Goal: Task Accomplishment & Management: Complete application form

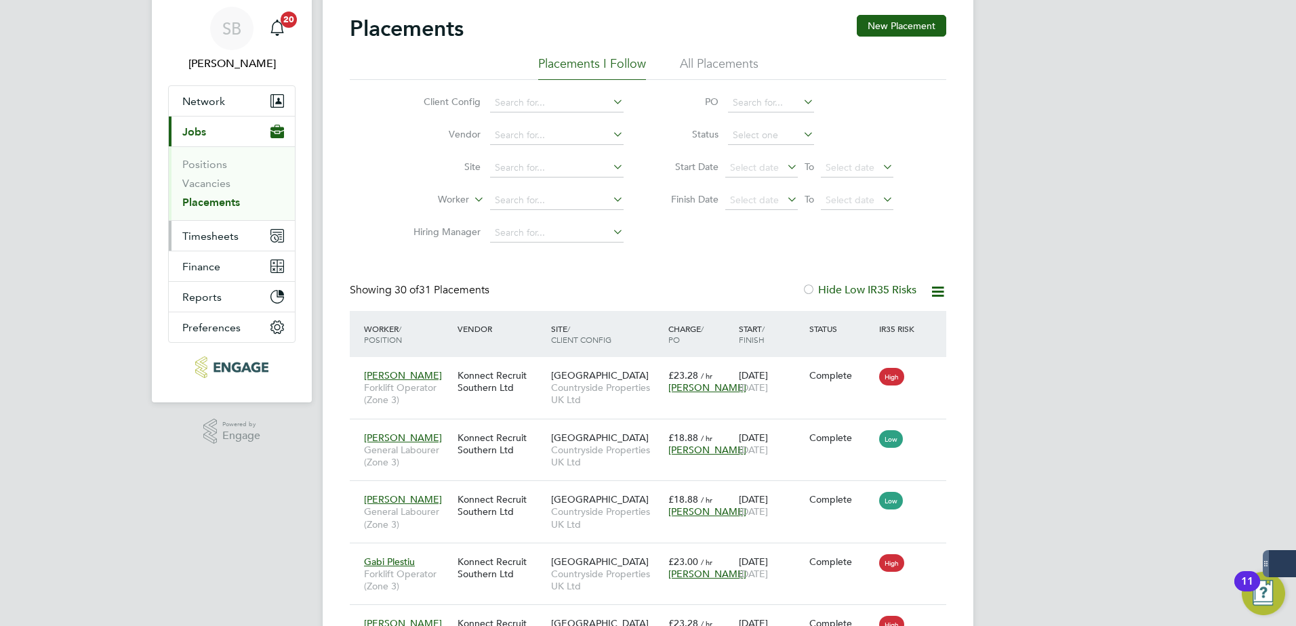
click at [224, 236] on span "Timesheets" at bounding box center [210, 236] width 56 height 13
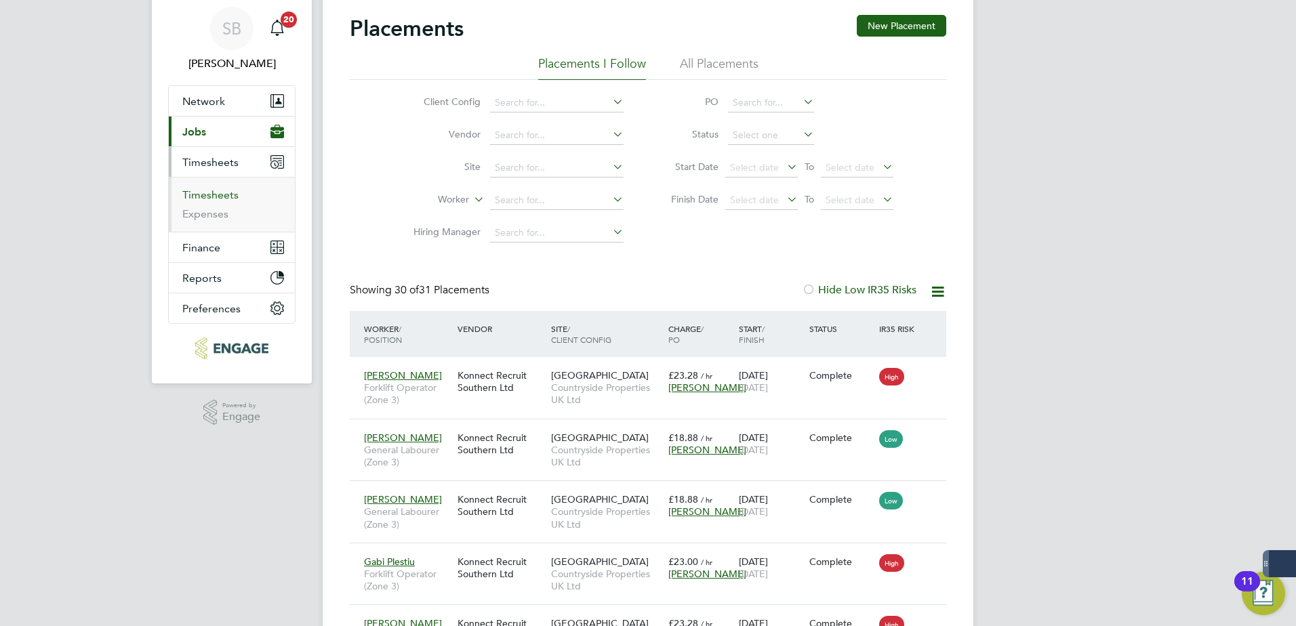
click at [199, 197] on link "Timesheets" at bounding box center [210, 194] width 56 height 13
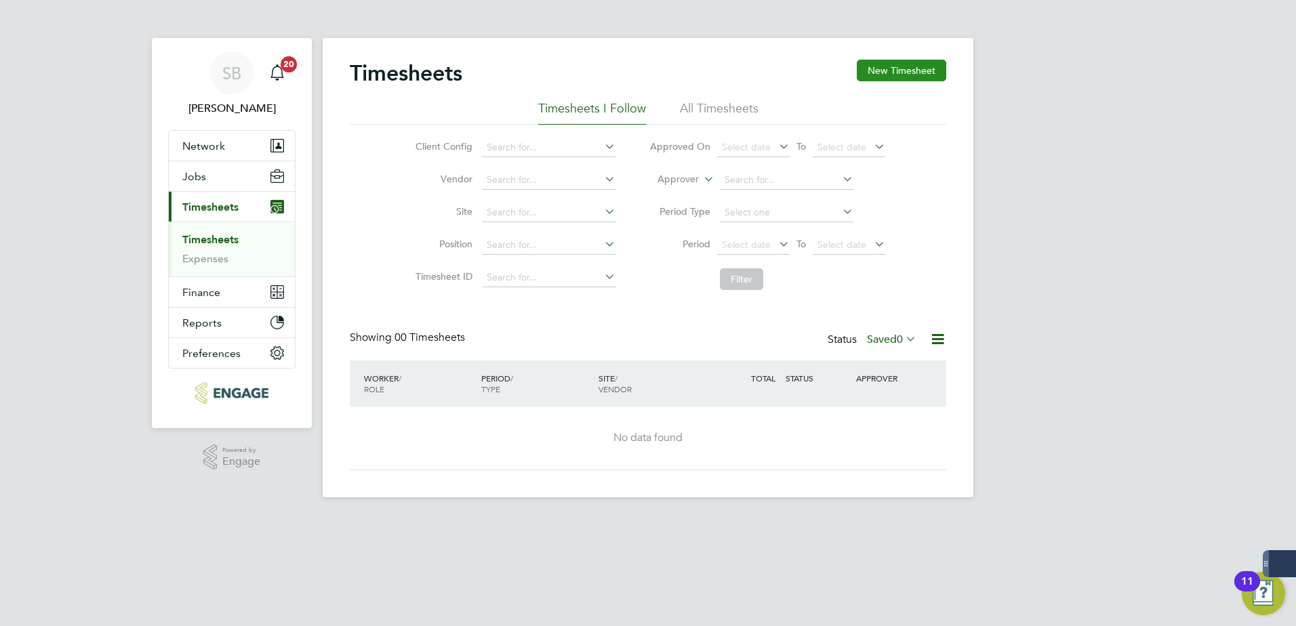
click at [926, 79] on button "New Timesheet" at bounding box center [901, 71] width 89 height 22
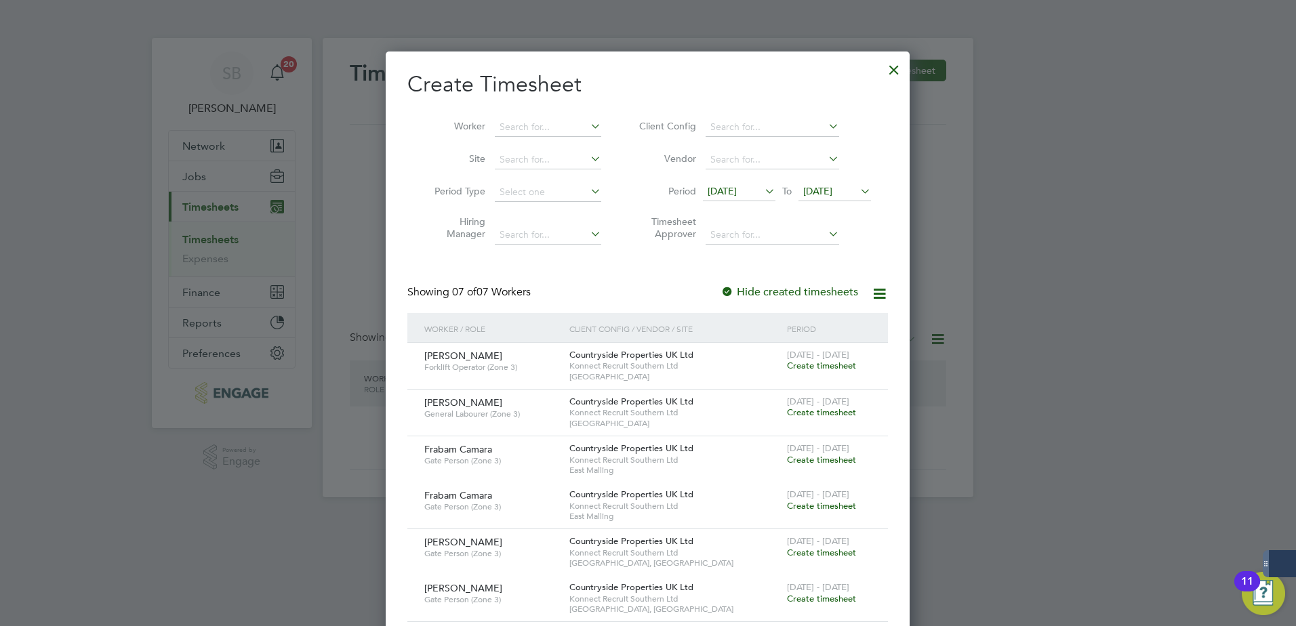
click at [737, 186] on span "[DATE]" at bounding box center [722, 191] width 29 height 12
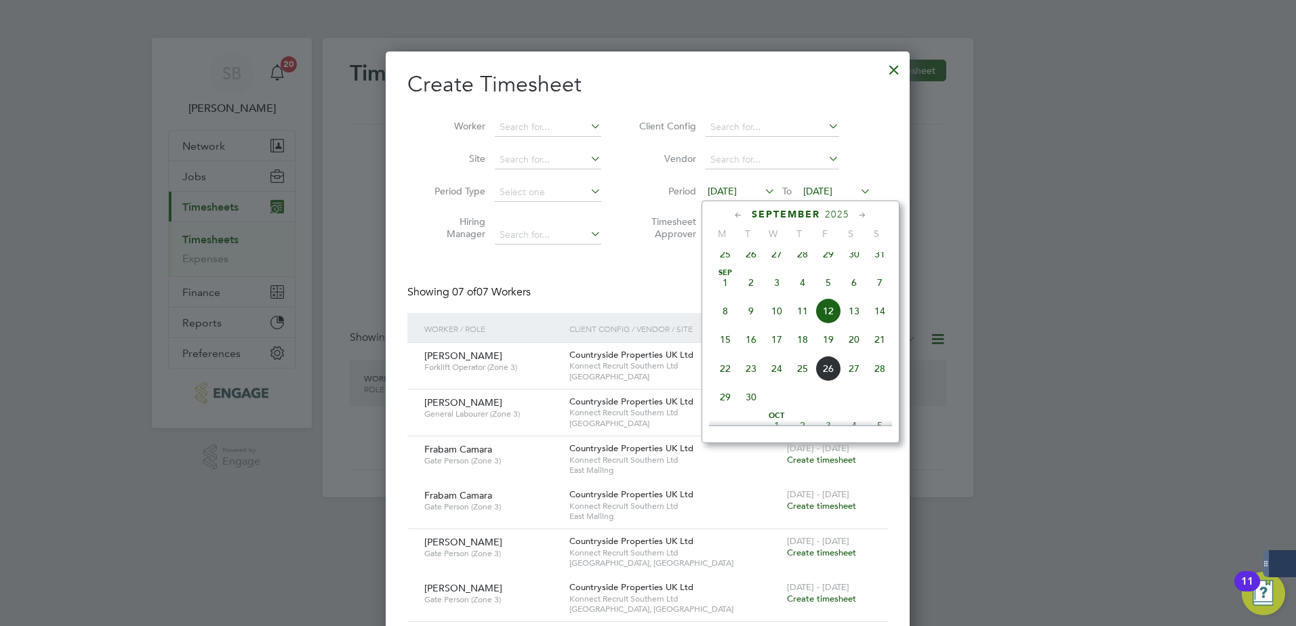
click at [725, 346] on span "15" at bounding box center [725, 340] width 26 height 26
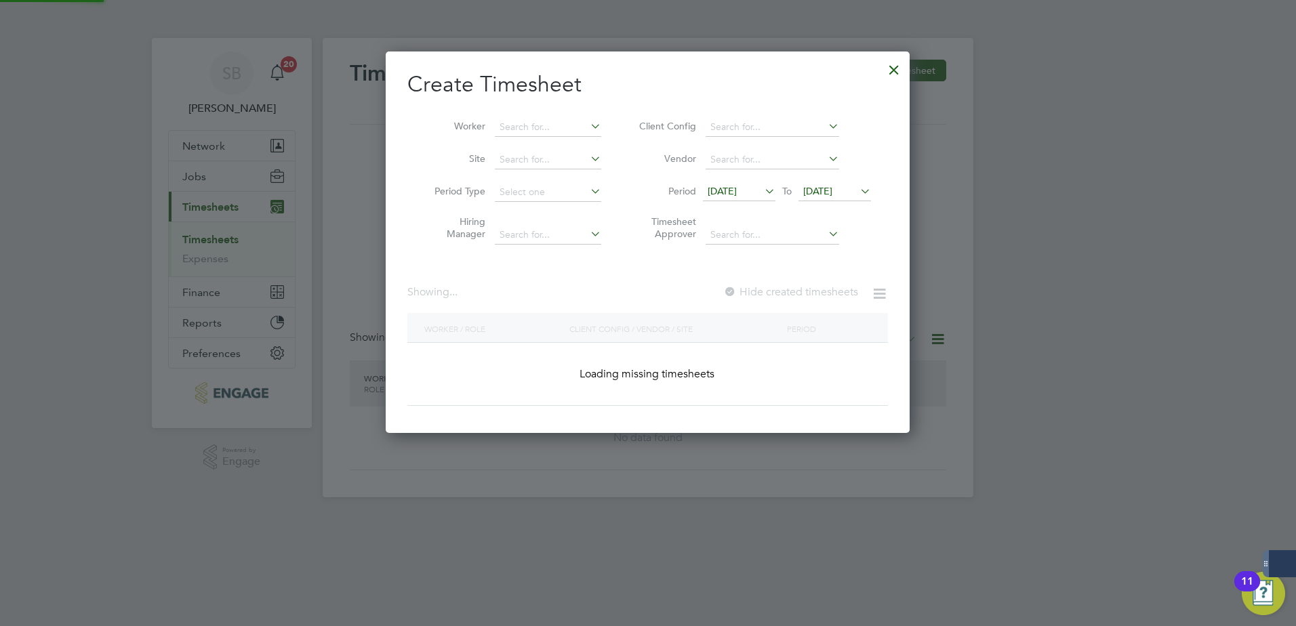
scroll to position [553, 525]
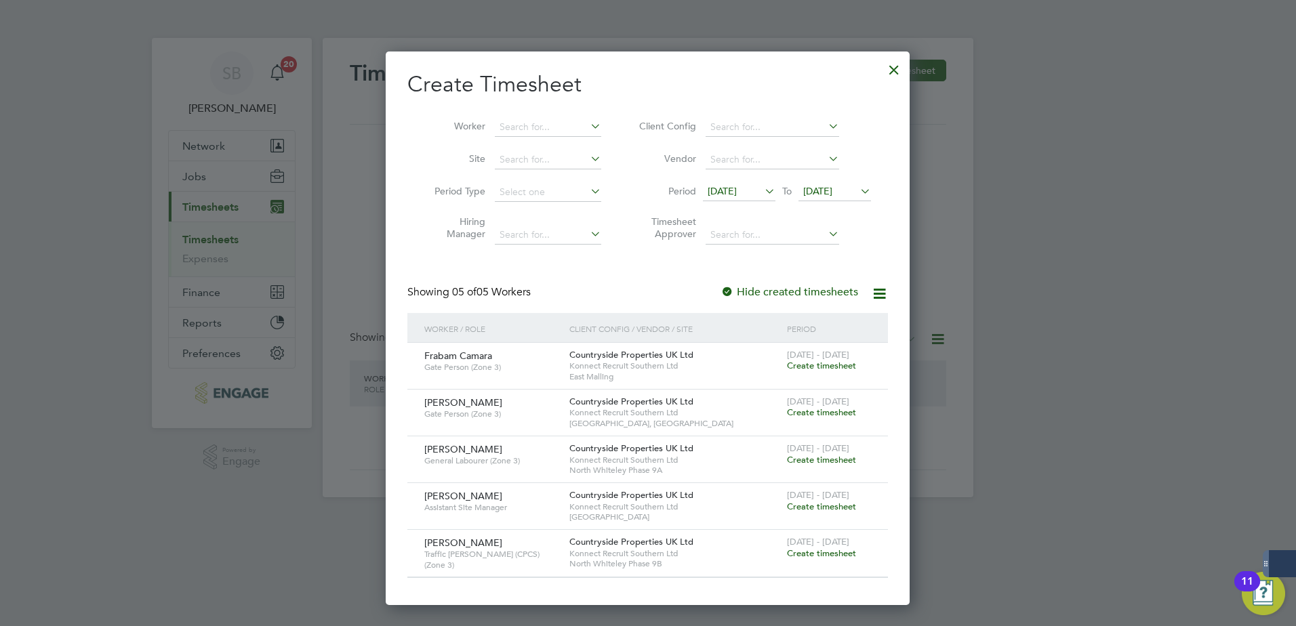
click at [825, 193] on span "[DATE]" at bounding box center [817, 191] width 29 height 12
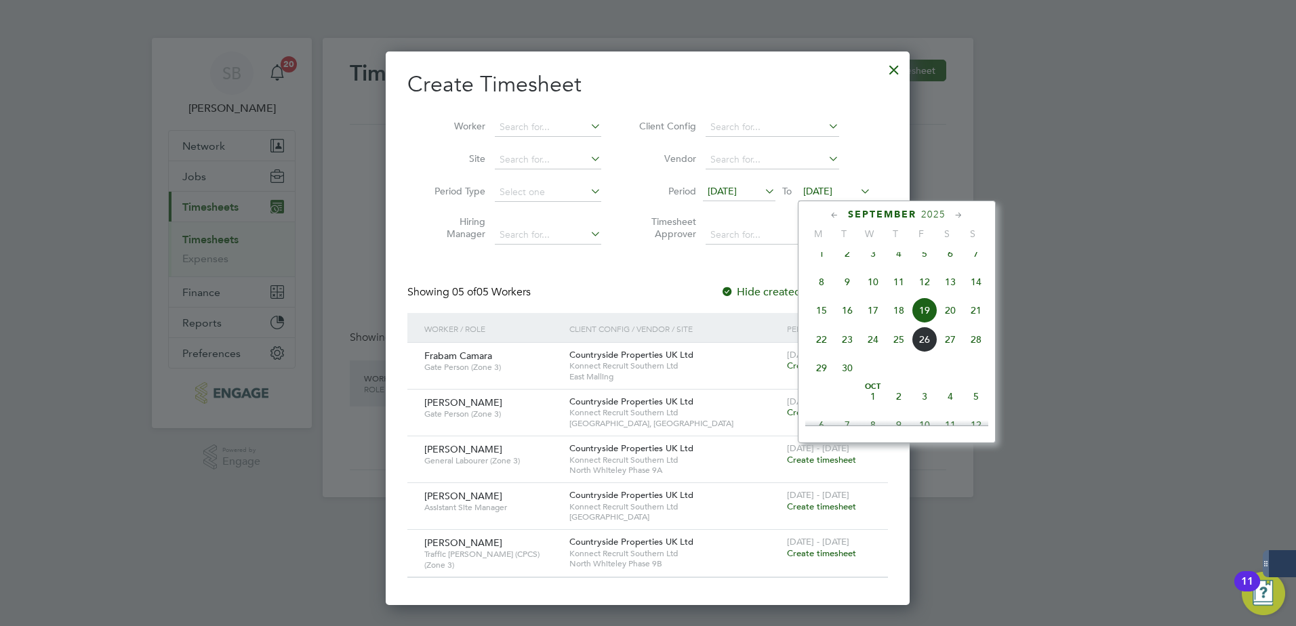
click at [821, 352] on span "22" at bounding box center [822, 340] width 26 height 26
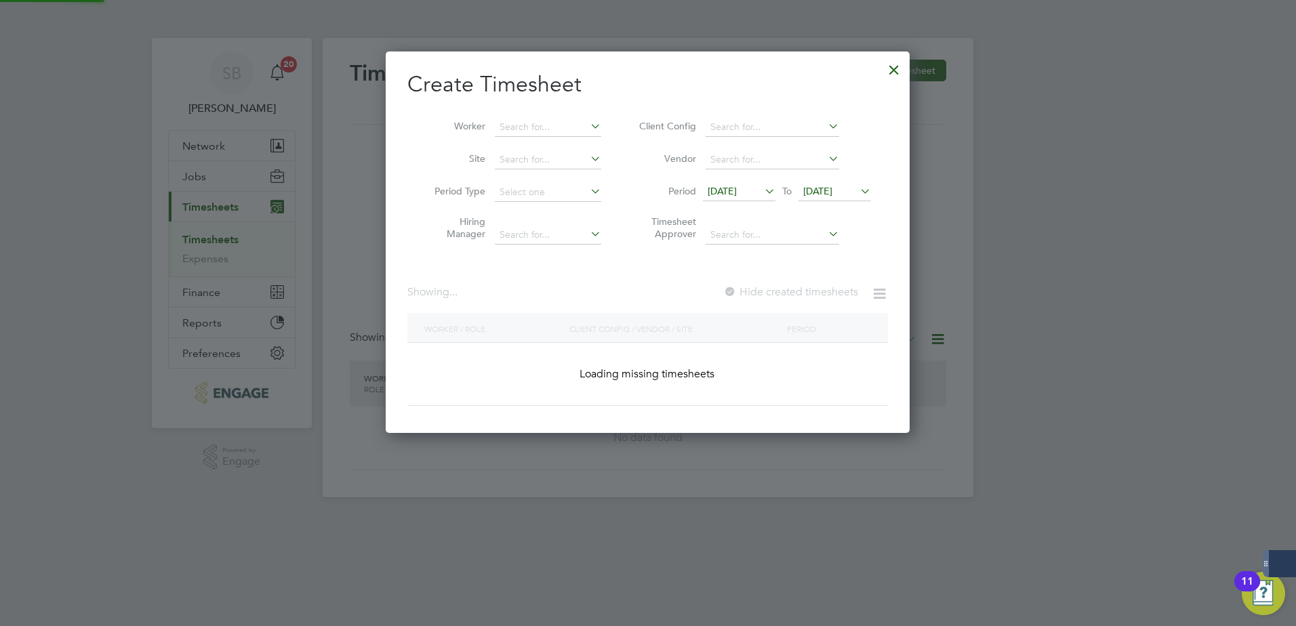
scroll to position [1393, 525]
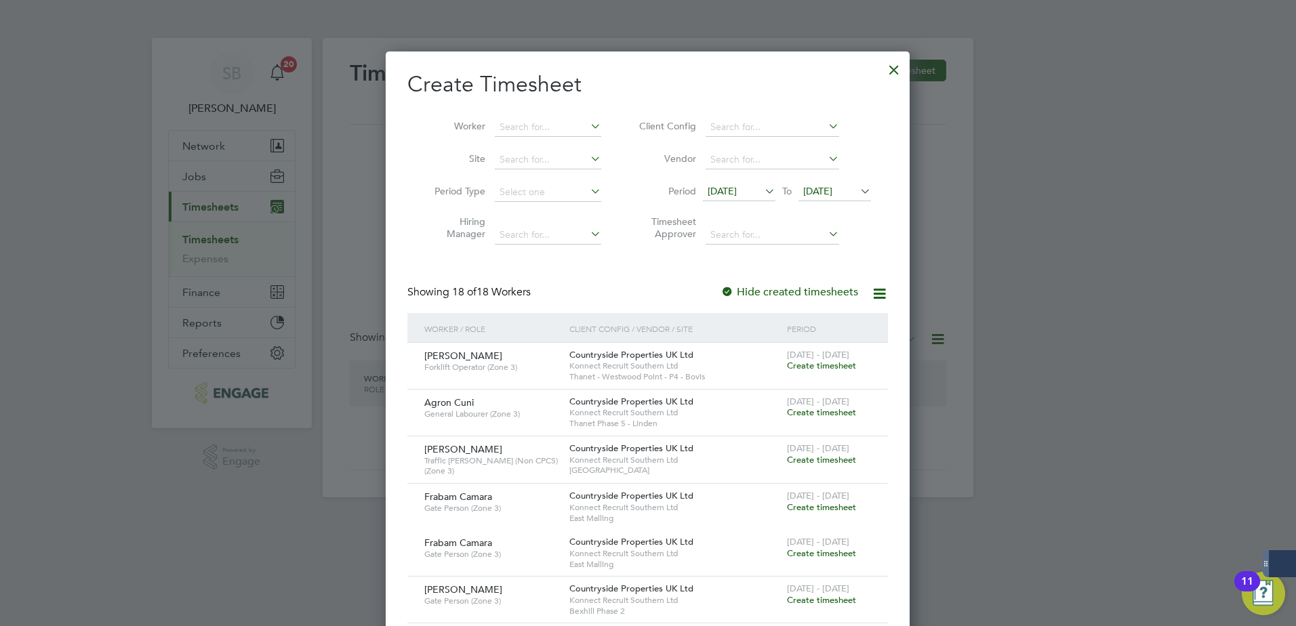
click at [737, 192] on span "[DATE]" at bounding box center [722, 191] width 29 height 12
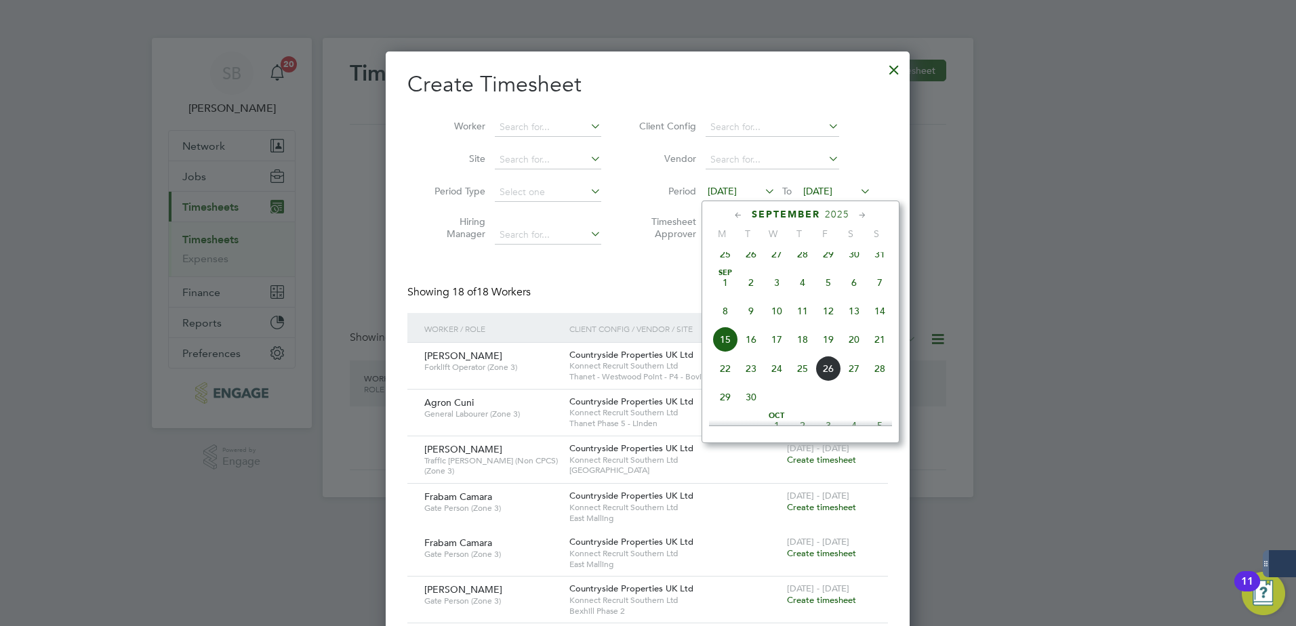
scroll to position [469, 0]
click at [727, 351] on span "22" at bounding box center [725, 340] width 26 height 26
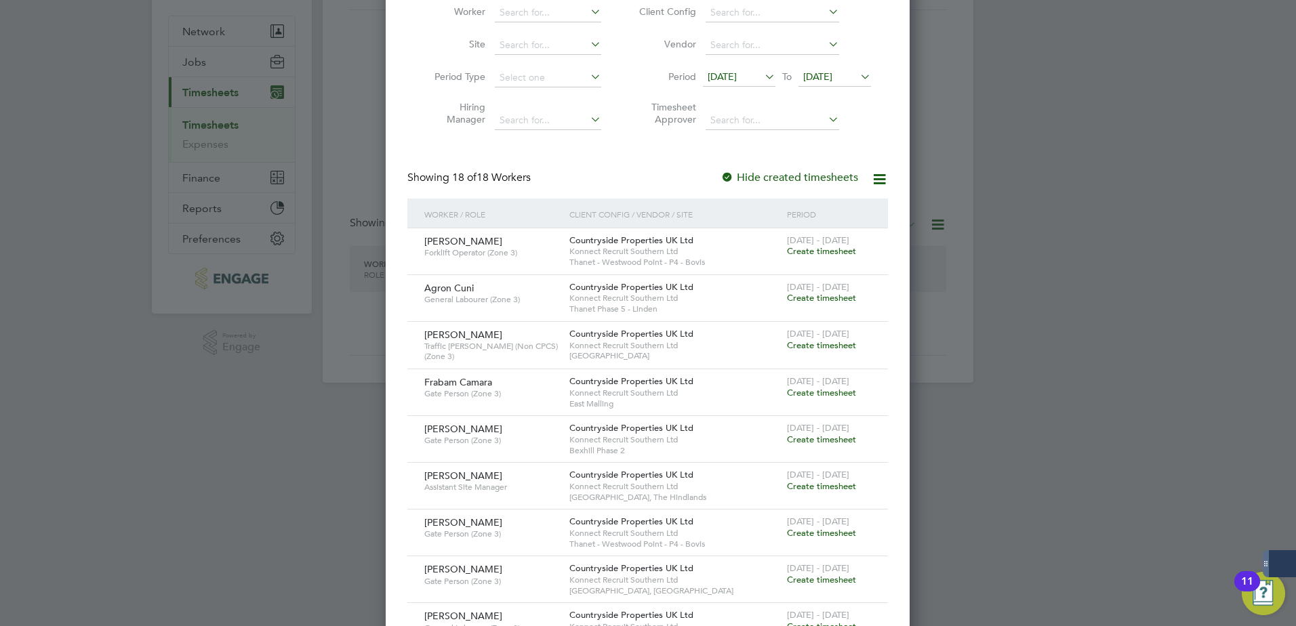
scroll to position [136, 0]
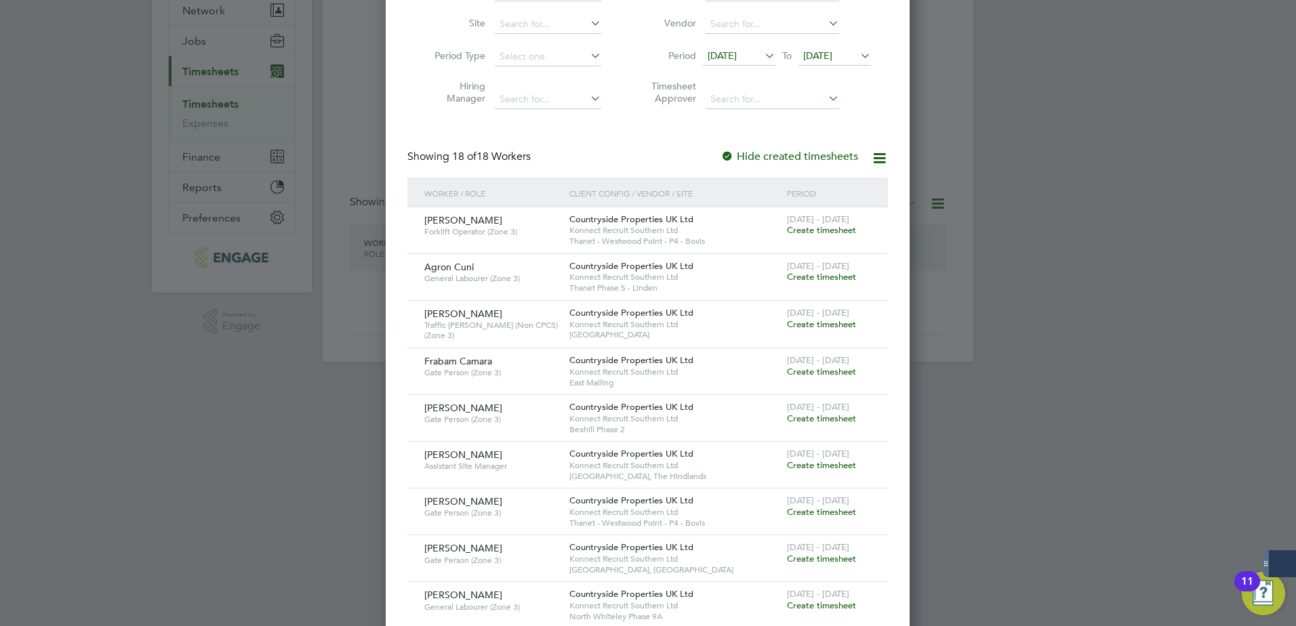
click at [800, 321] on span "Create timesheet" at bounding box center [821, 325] width 69 height 12
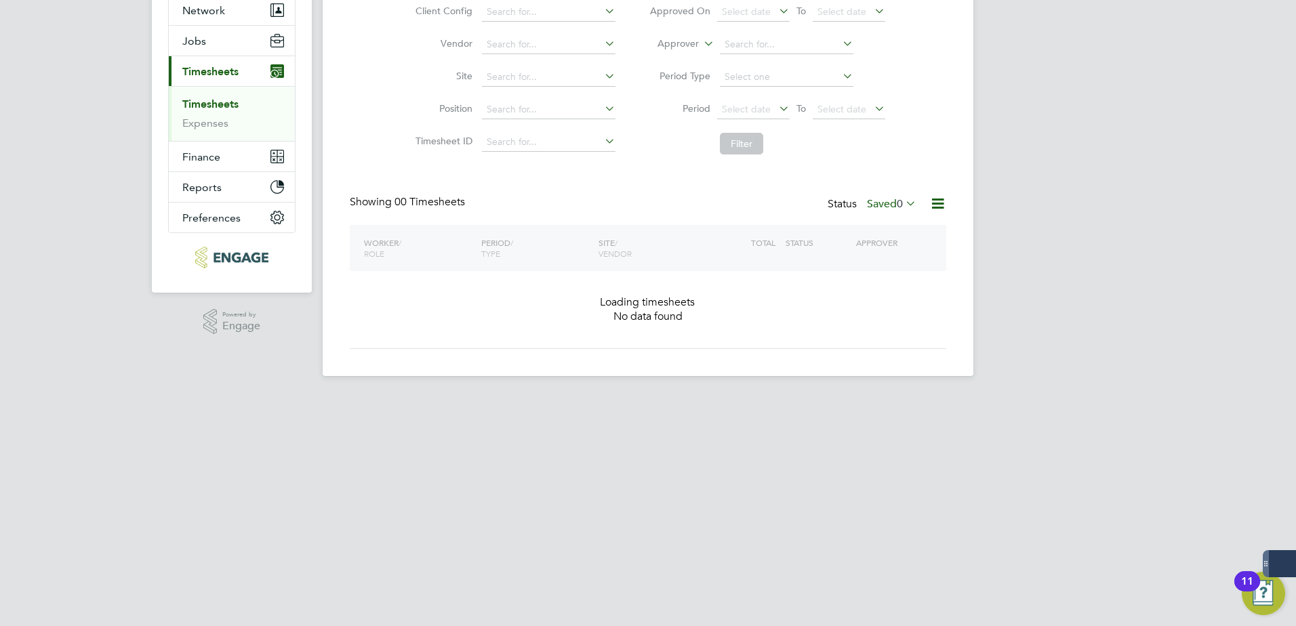
scroll to position [110, 0]
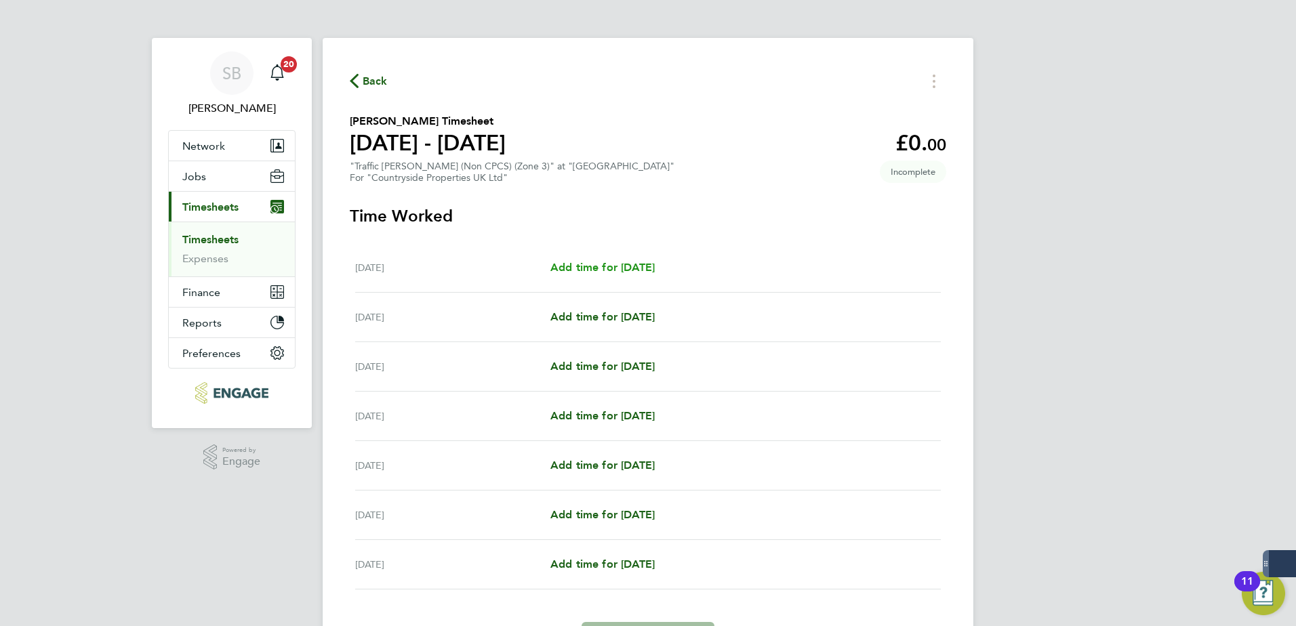
click at [654, 269] on span "Add time for [DATE]" at bounding box center [602, 267] width 104 height 13
select select "30"
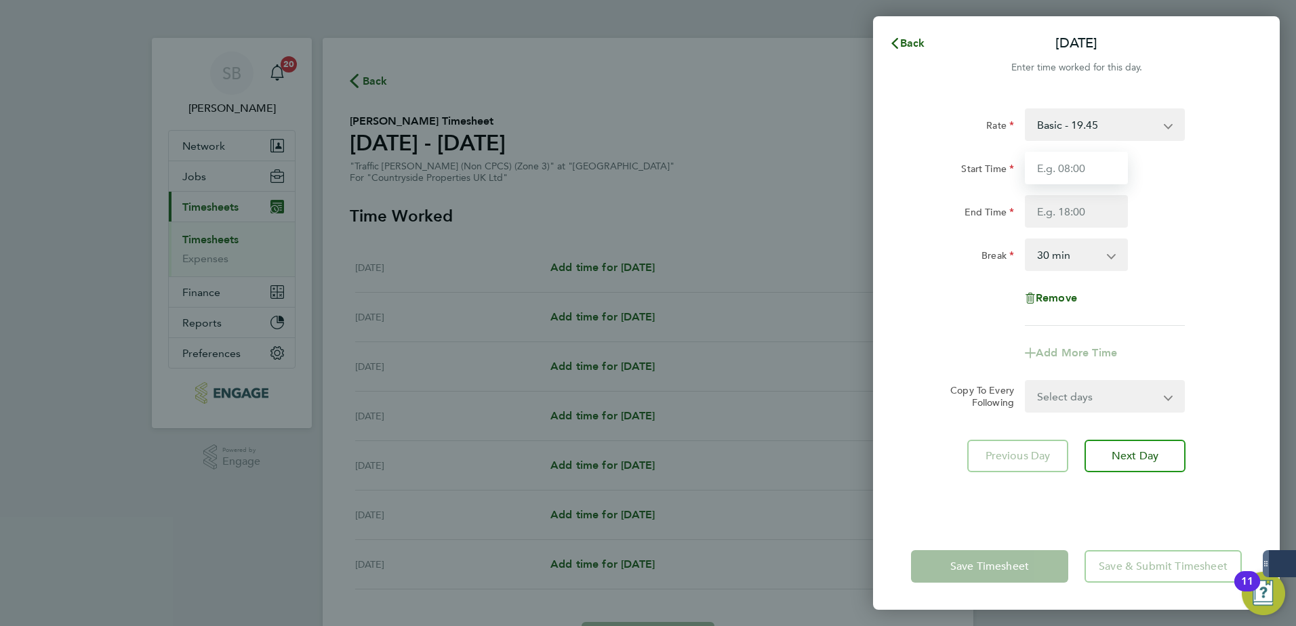
click at [1060, 179] on input "Start Time" at bounding box center [1076, 168] width 103 height 33
type input "07:30"
click at [1061, 206] on input "End Time" at bounding box center [1076, 211] width 103 height 33
type input "17:30"
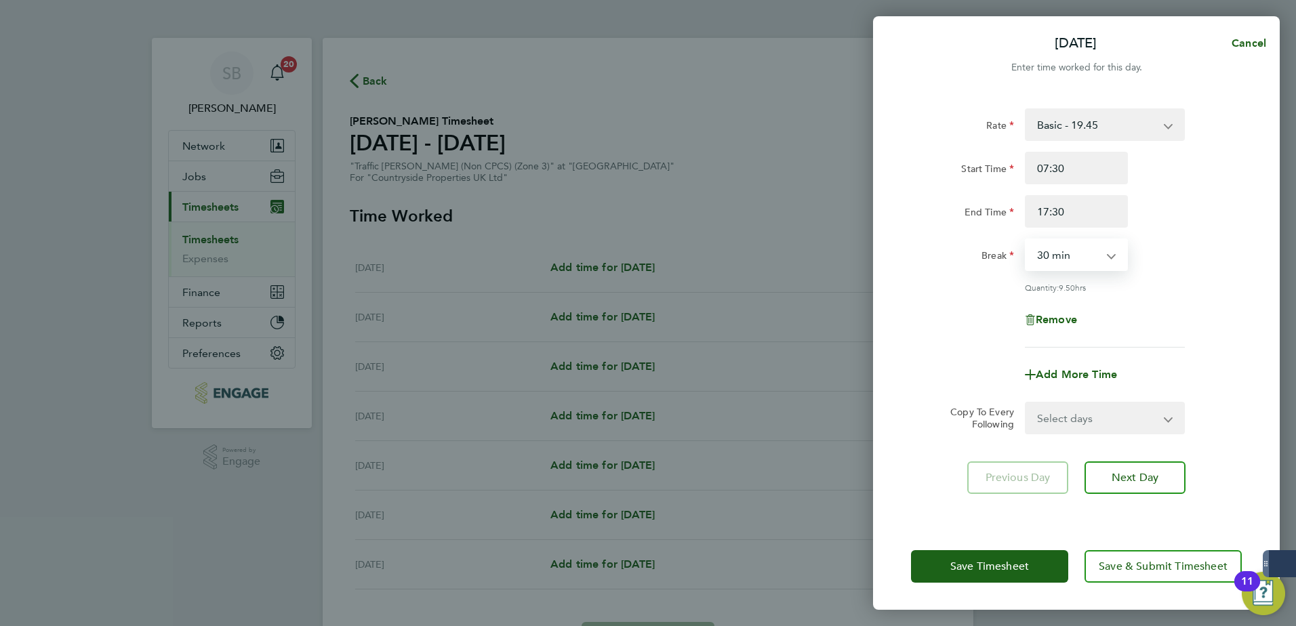
click at [1064, 253] on select "0 min 15 min 30 min 45 min 60 min 75 min 90 min" at bounding box center [1068, 255] width 84 height 30
select select "60"
click at [1026, 240] on select "0 min 15 min 30 min 45 min 60 min 75 min 90 min" at bounding box center [1068, 255] width 84 height 30
click at [1063, 415] on select "Select days Day Weekday (Mon-Fri) Weekend (Sat-Sun) [DATE] [DATE] [DATE] [DATE]…" at bounding box center [1097, 418] width 142 height 30
select select "WEEKDAY"
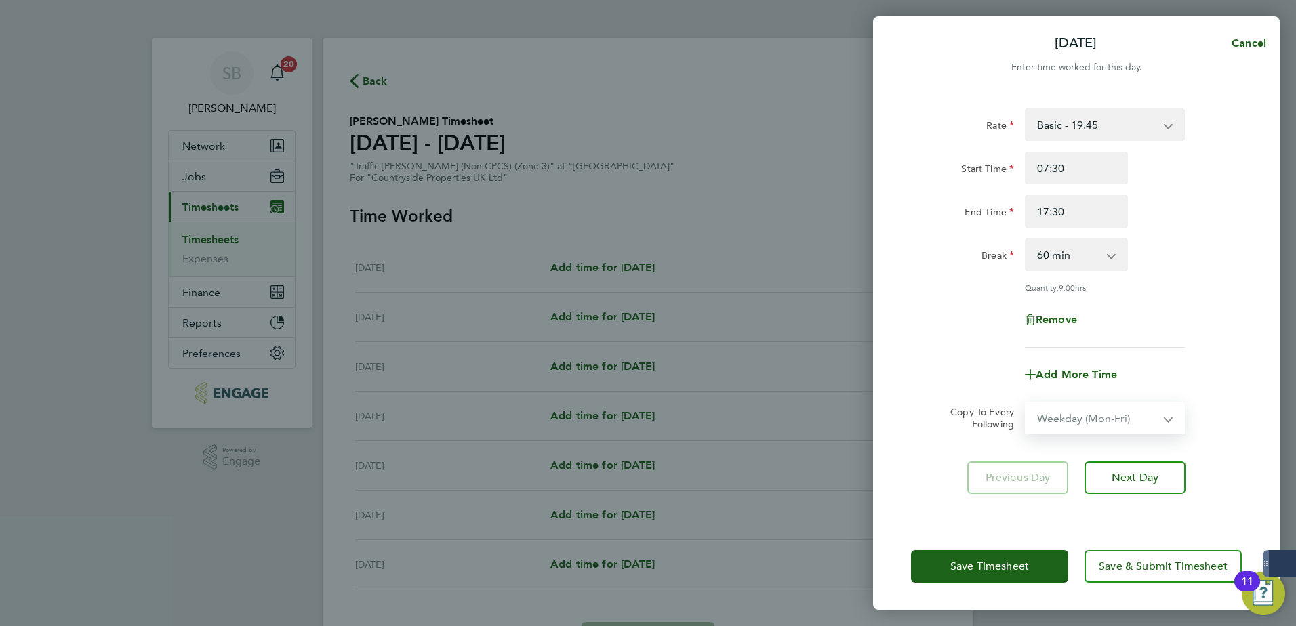
click at [1026, 403] on select "Select days Day Weekday (Mon-Fri) Weekend (Sat-Sun) [DATE] [DATE] [DATE] [DATE]…" at bounding box center [1097, 418] width 142 height 30
select select "[DATE]"
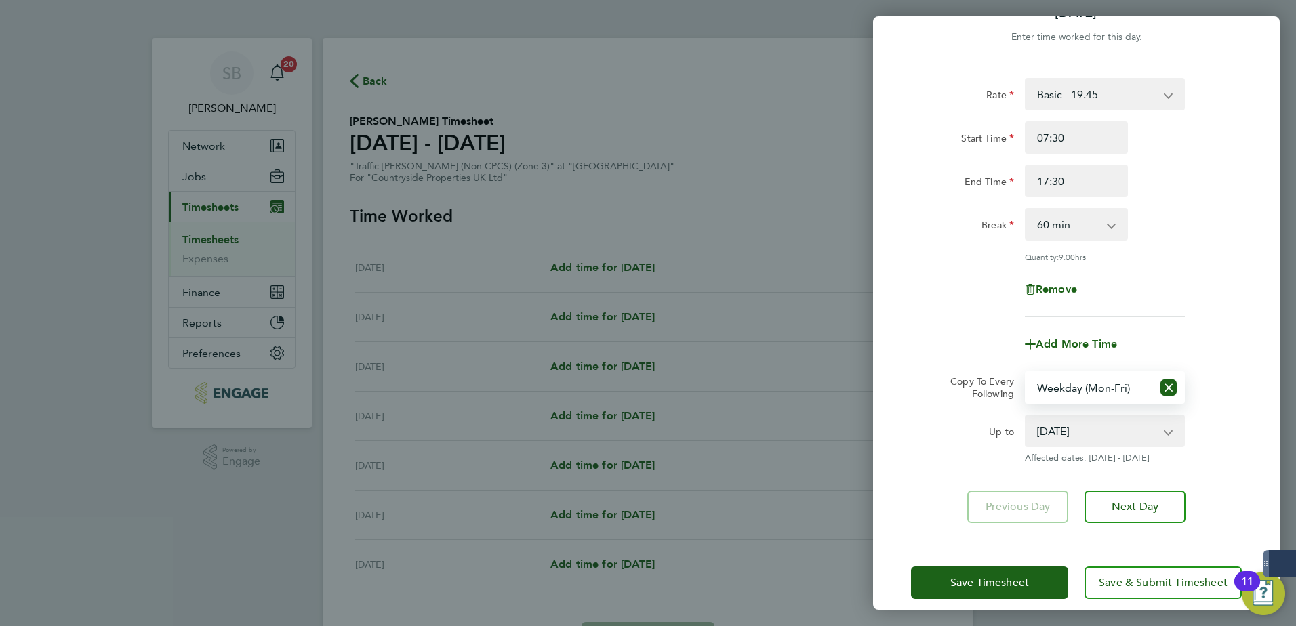
scroll to position [45, 0]
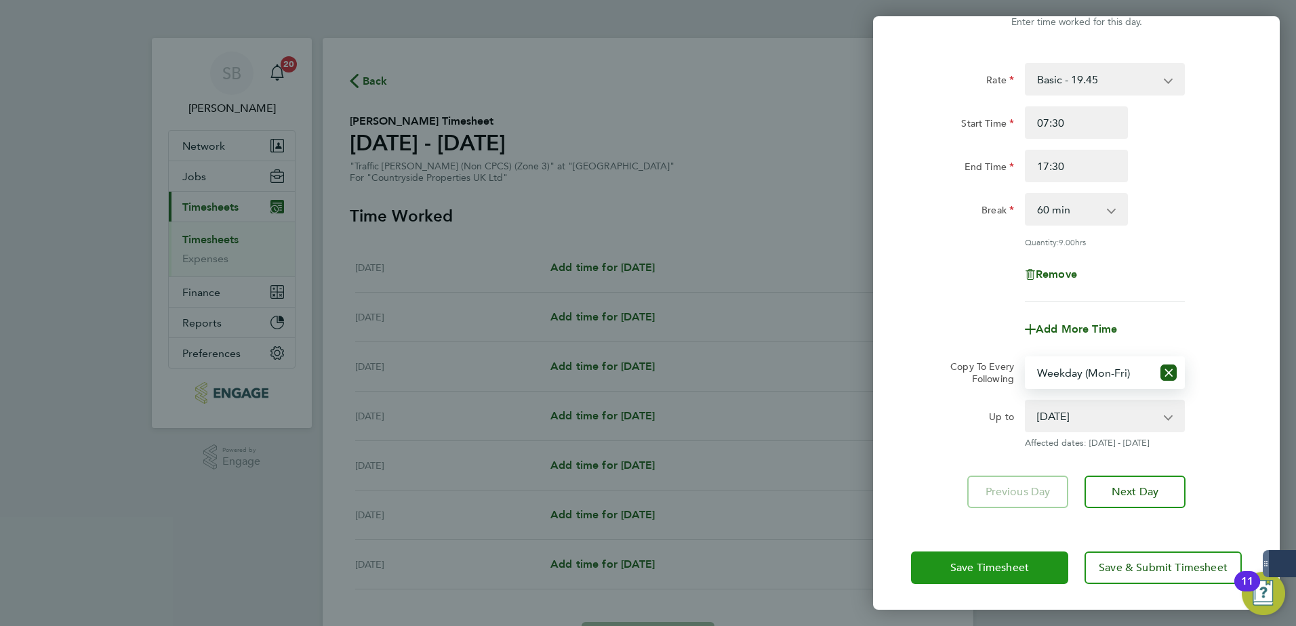
click at [964, 558] on button "Save Timesheet" at bounding box center [989, 568] width 157 height 33
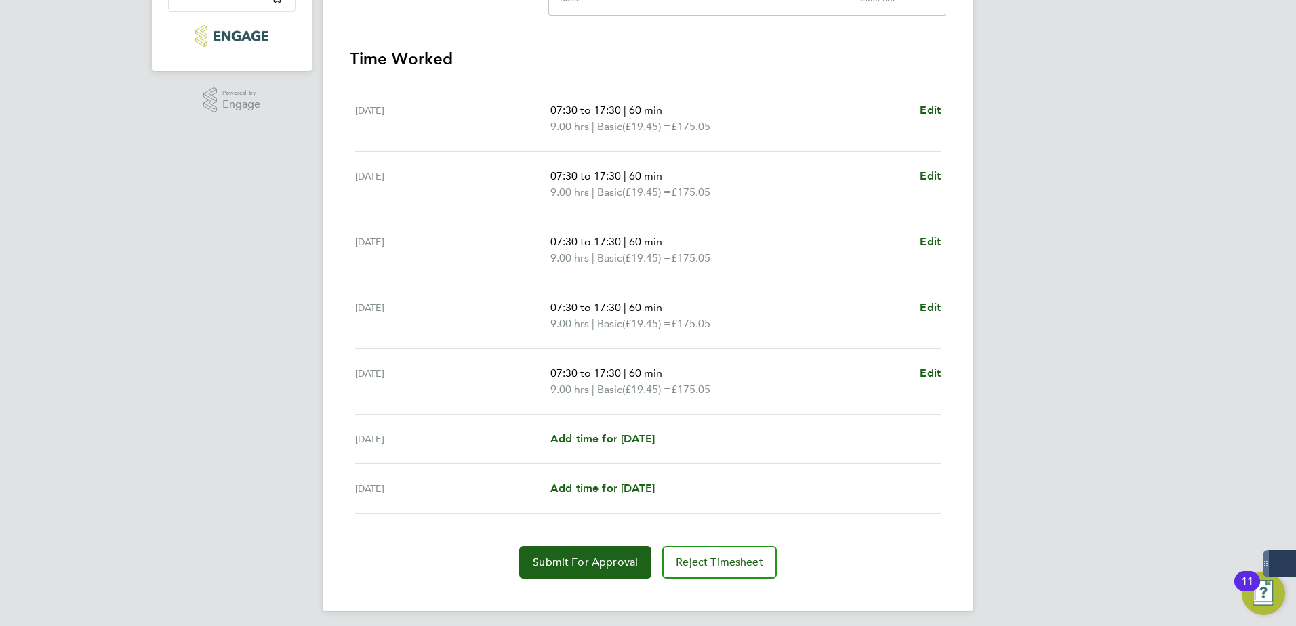
scroll to position [364, 0]
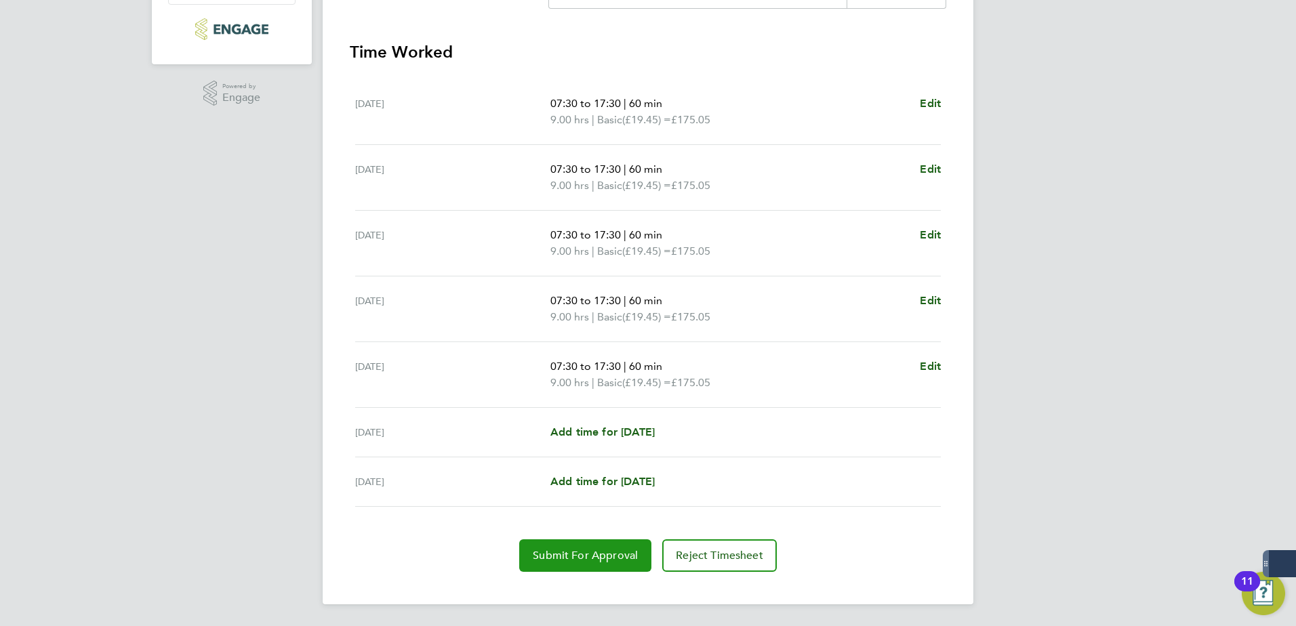
click at [551, 560] on span "Submit For Approval" at bounding box center [585, 556] width 105 height 14
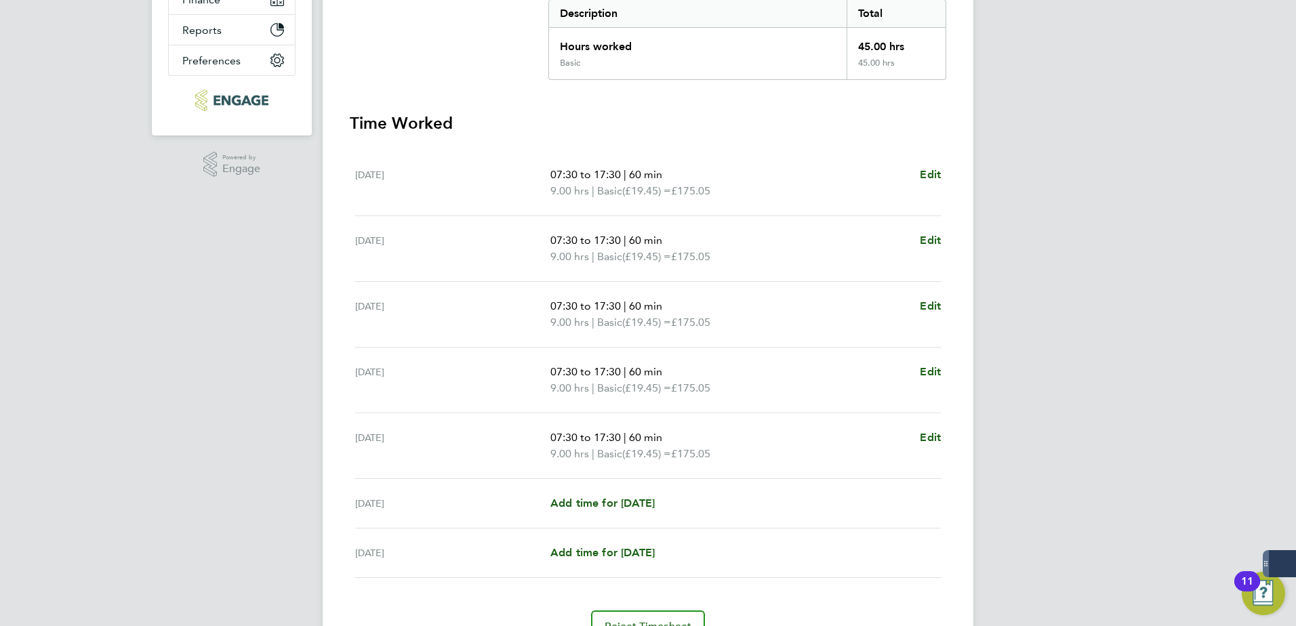
scroll to position [161, 0]
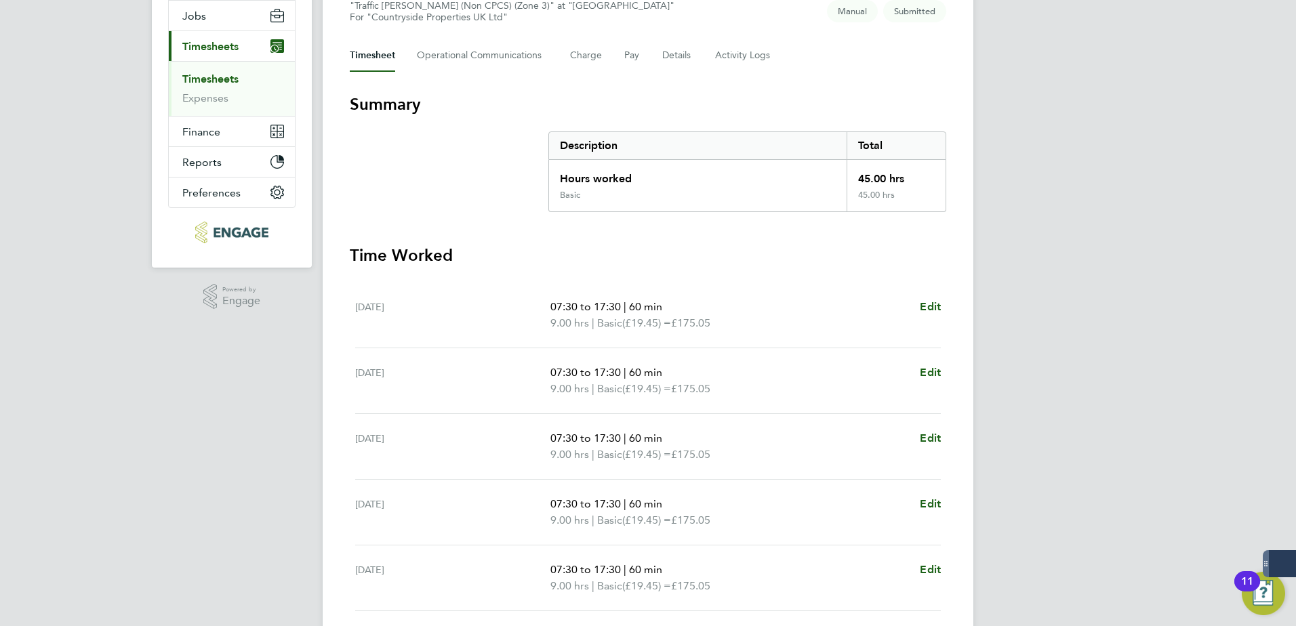
click at [210, 80] on link "Timesheets" at bounding box center [210, 79] width 56 height 13
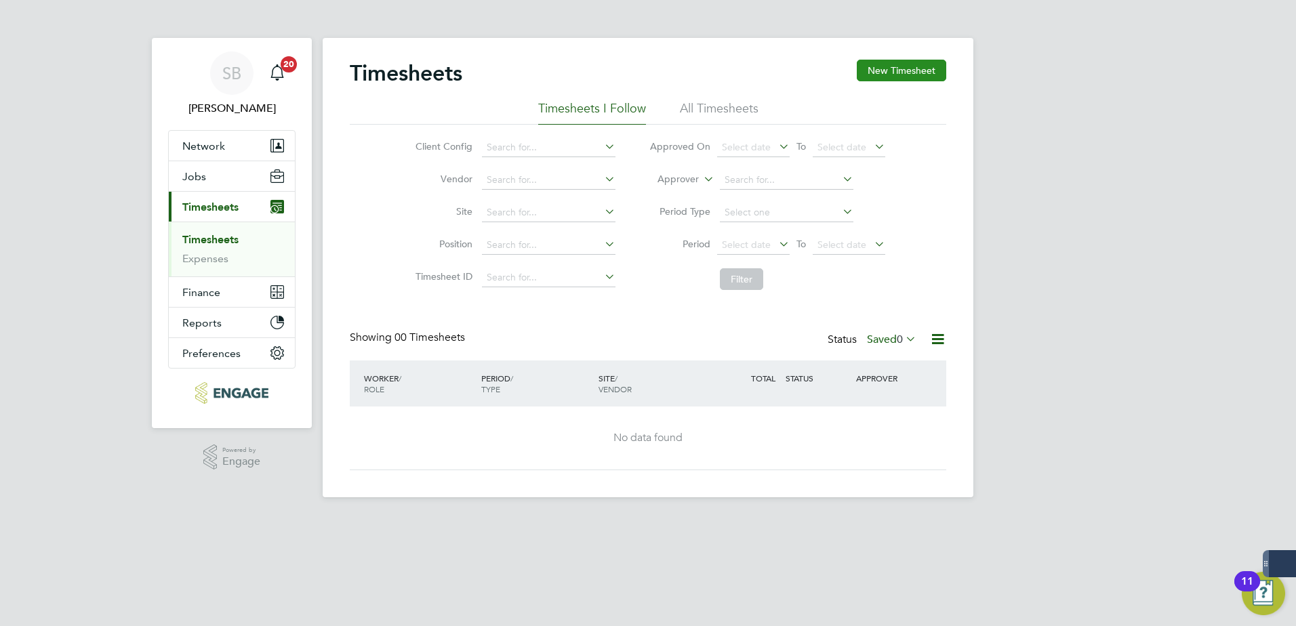
click at [879, 64] on button "New Timesheet" at bounding box center [901, 71] width 89 height 22
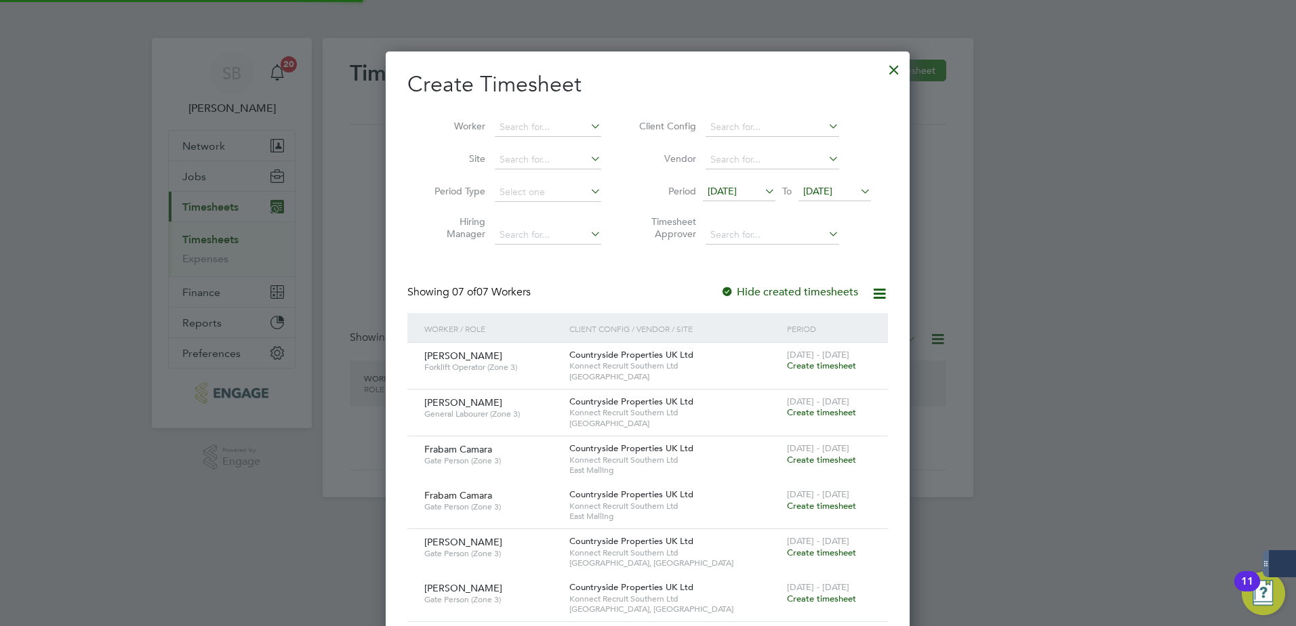
scroll to position [832, 525]
click at [737, 197] on span "[DATE]" at bounding box center [722, 191] width 29 height 12
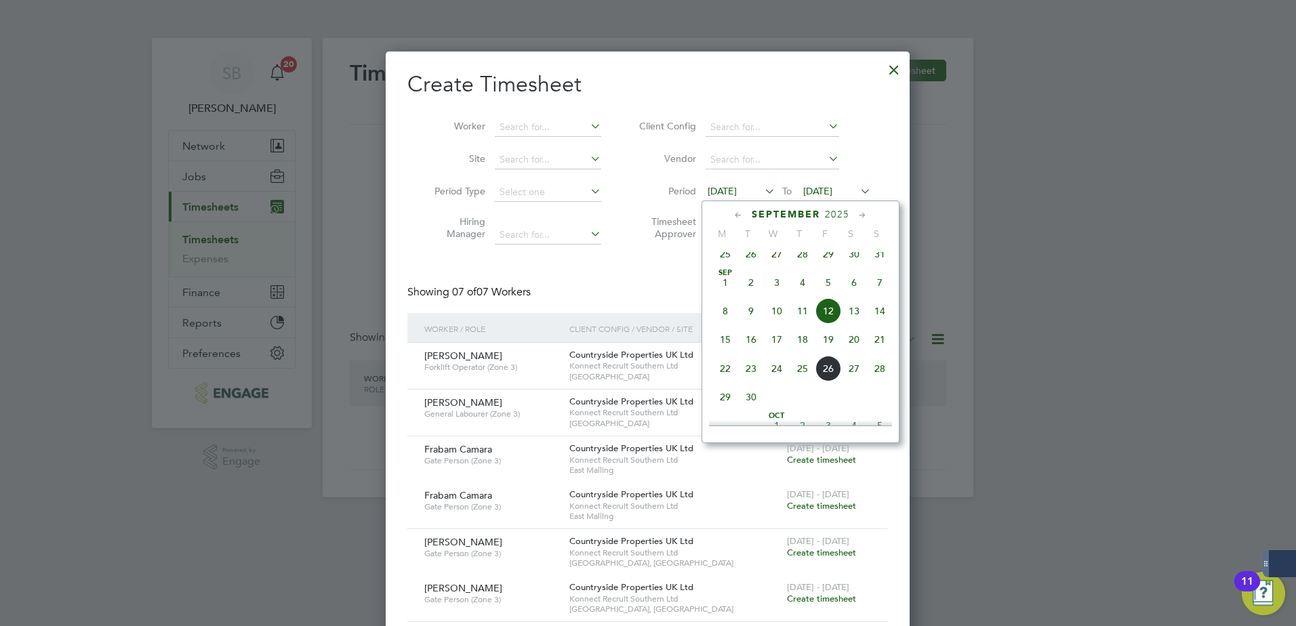
click at [725, 380] on span "22" at bounding box center [725, 369] width 26 height 26
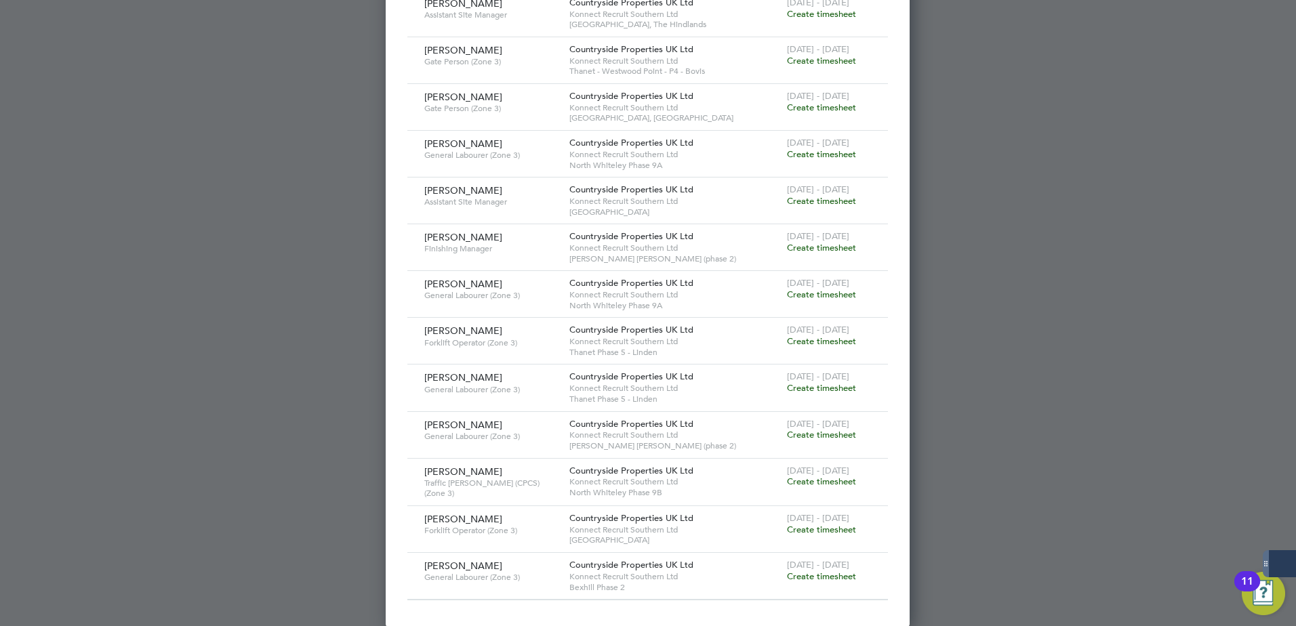
click at [826, 529] on span "Create timesheet" at bounding box center [821, 530] width 69 height 12
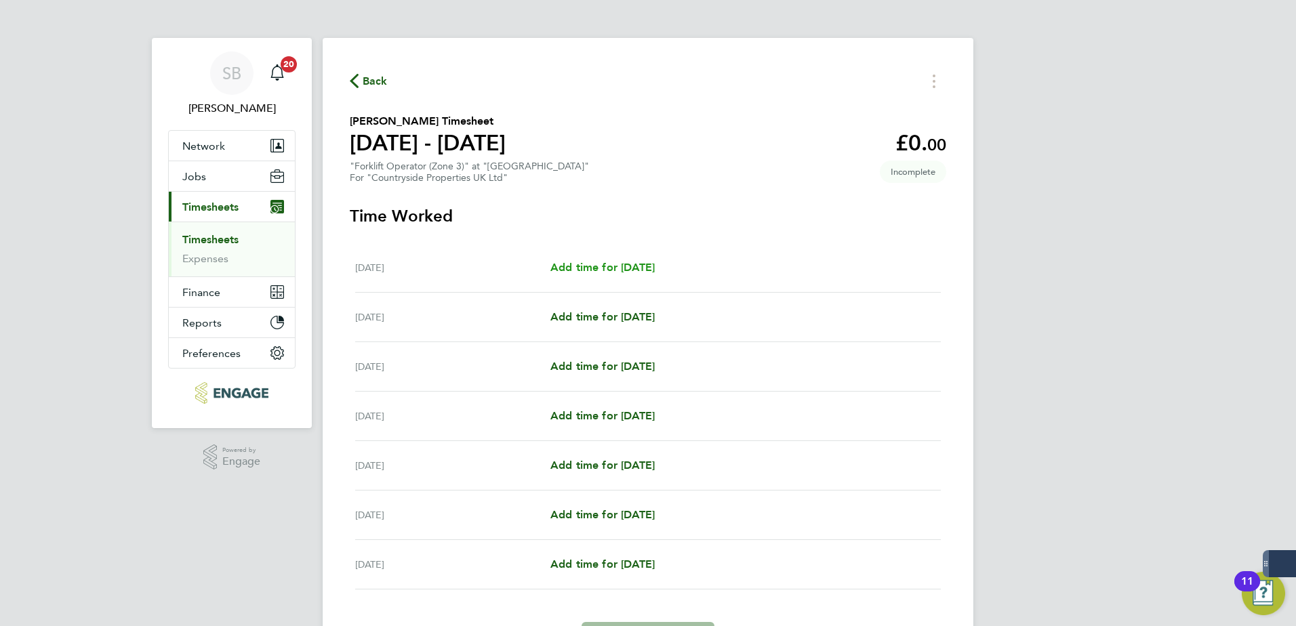
click at [638, 264] on span "Add time for [DATE]" at bounding box center [602, 267] width 104 height 13
select select "30"
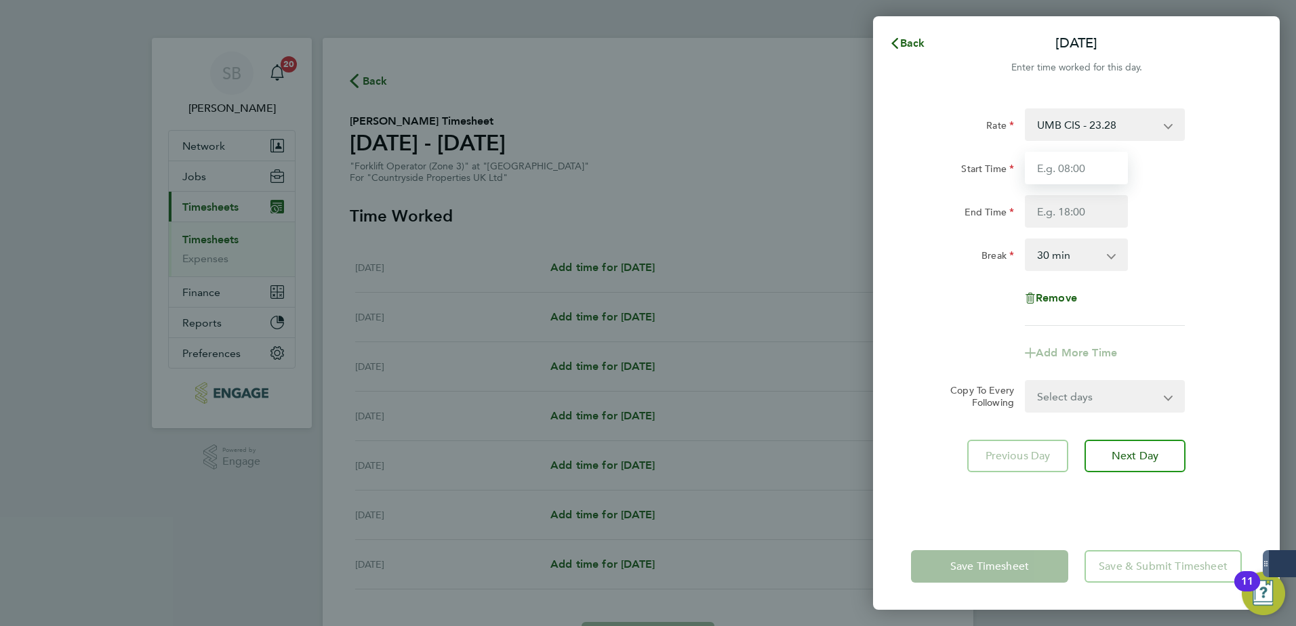
click at [1109, 168] on input "Start Time" at bounding box center [1076, 168] width 103 height 33
type input "07:30"
type input "17:30"
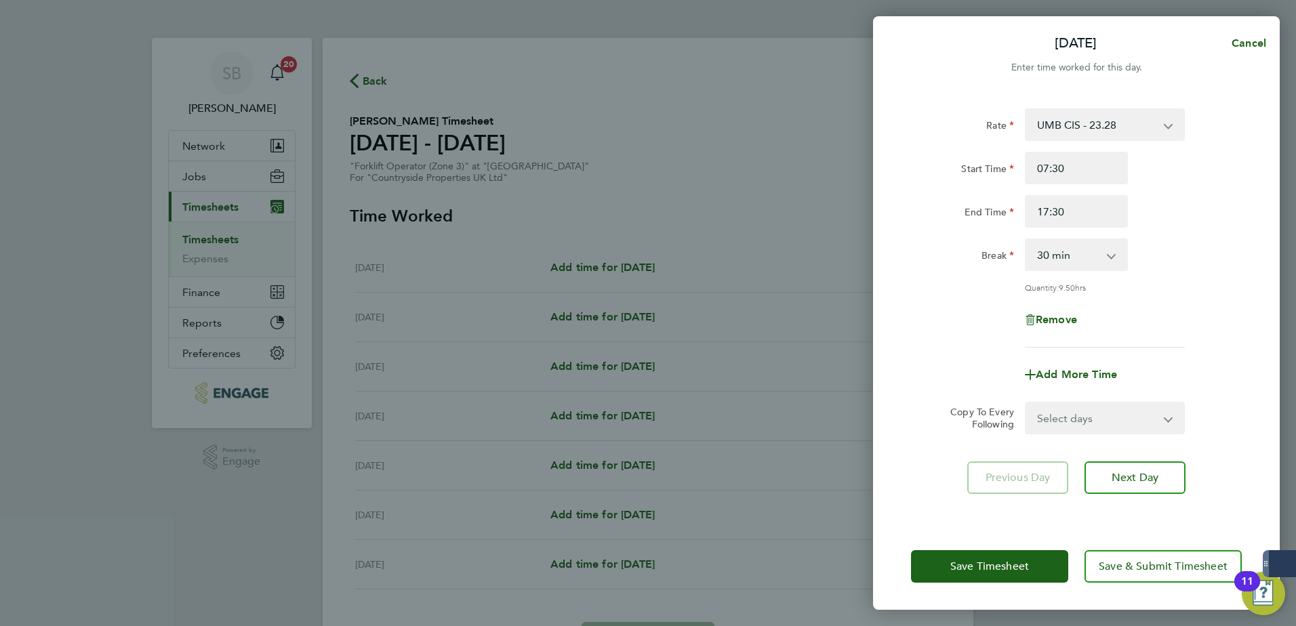
drag, startPoint x: 1083, startPoint y: 420, endPoint x: 1106, endPoint y: 399, distance: 31.2
click at [1083, 420] on select "Select days Day Weekday (Mon-Fri) Weekend (Sat-Sun) [DATE] [DATE] [DATE] [DATE]…" at bounding box center [1097, 418] width 142 height 30
select select "WEEKDAY"
click at [1026, 403] on select "Select days Day Weekday (Mon-Fri) Weekend (Sat-Sun) [DATE] [DATE] [DATE] [DATE]…" at bounding box center [1097, 418] width 142 height 30
select select "[DATE]"
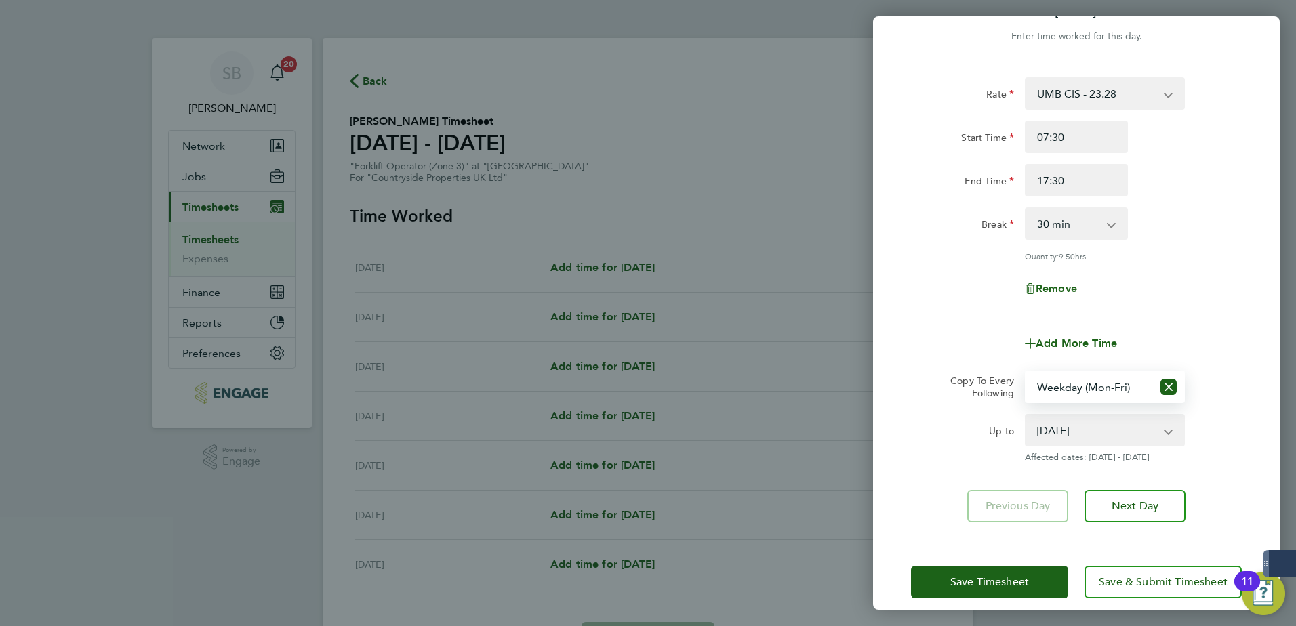
scroll to position [45, 0]
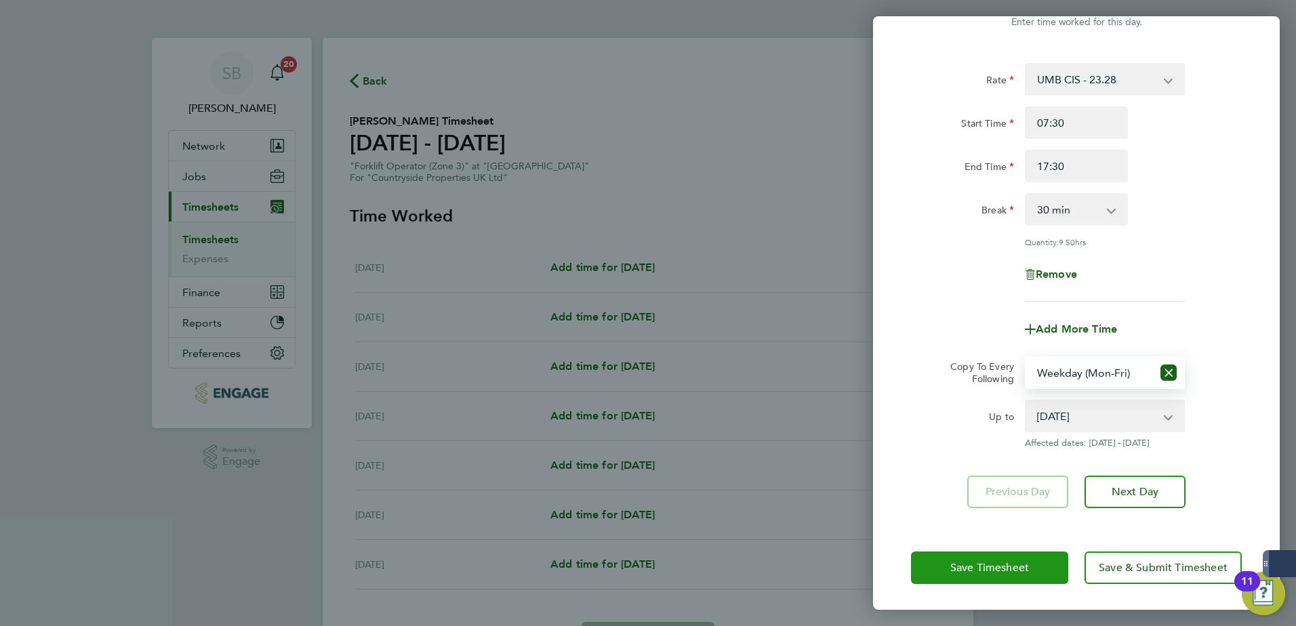
click at [952, 568] on span "Save Timesheet" at bounding box center [989, 568] width 79 height 14
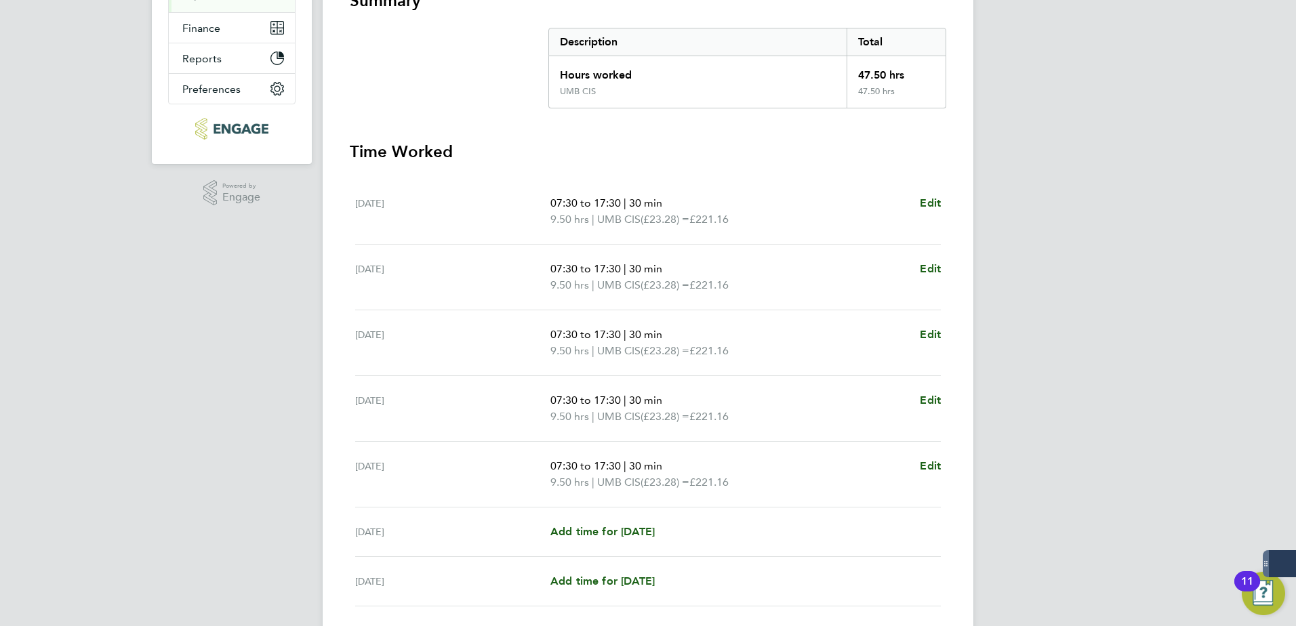
scroll to position [271, 0]
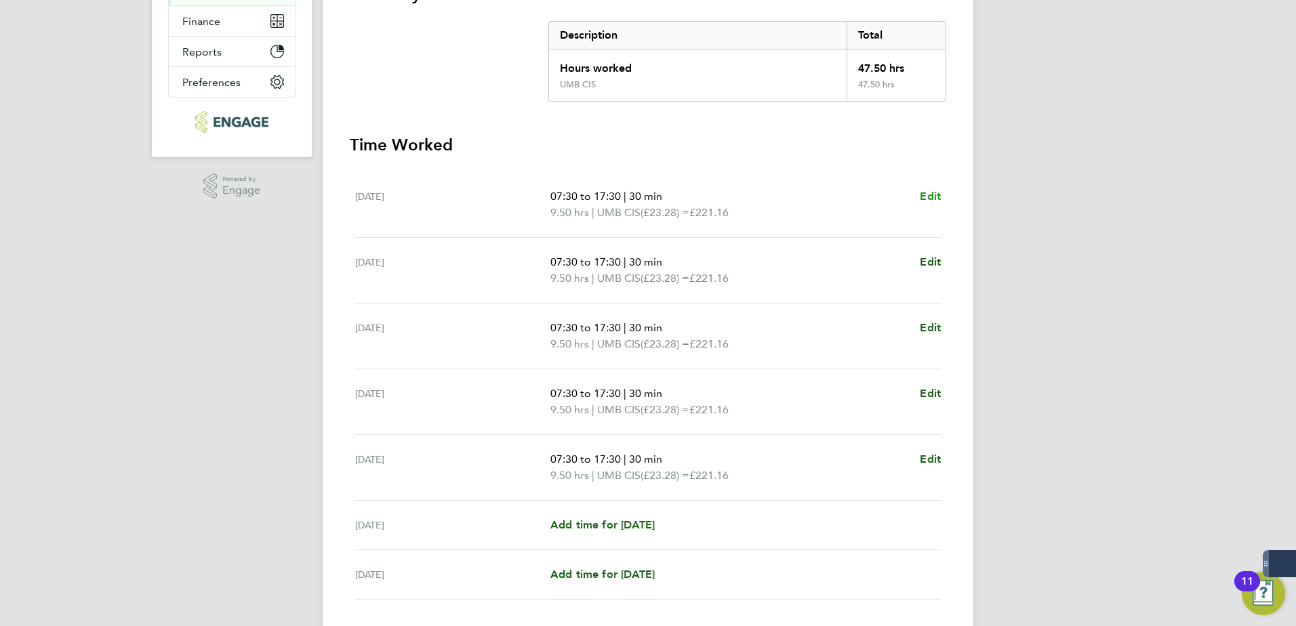
click at [922, 195] on span "Edit" at bounding box center [930, 196] width 21 height 13
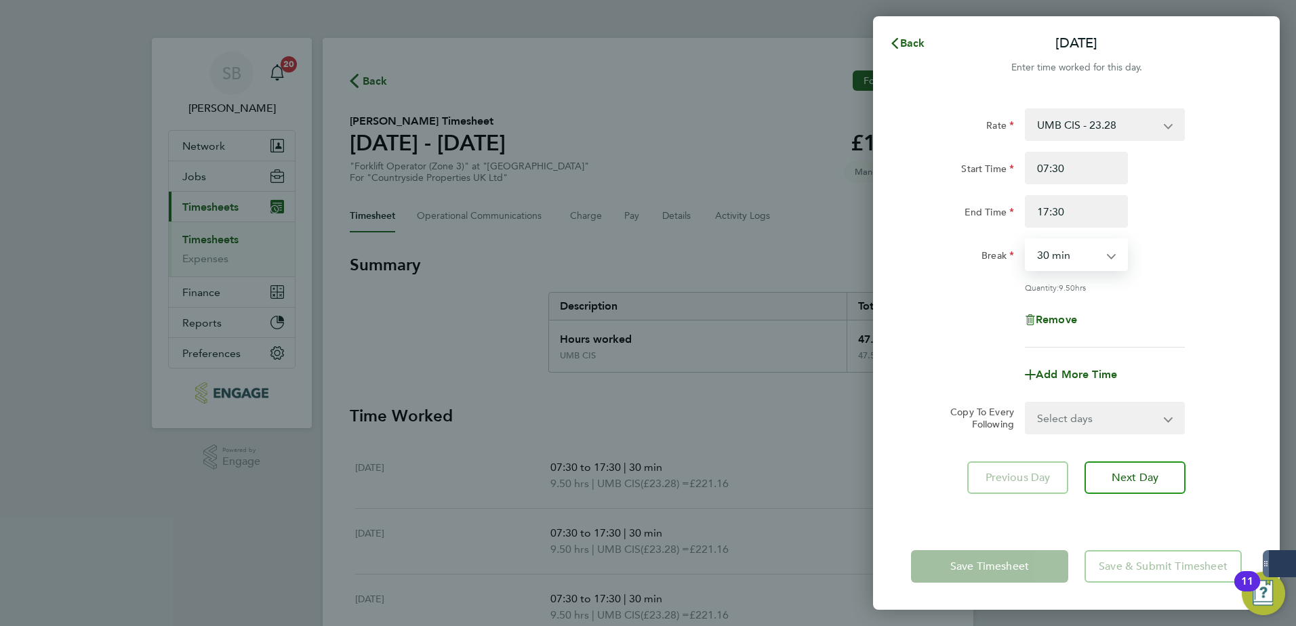
click at [1068, 252] on select "0 min 15 min 30 min 45 min 60 min 75 min 90 min" at bounding box center [1068, 255] width 84 height 30
select select "60"
click at [1026, 240] on select "0 min 15 min 30 min 45 min 60 min 75 min 90 min" at bounding box center [1068, 255] width 84 height 30
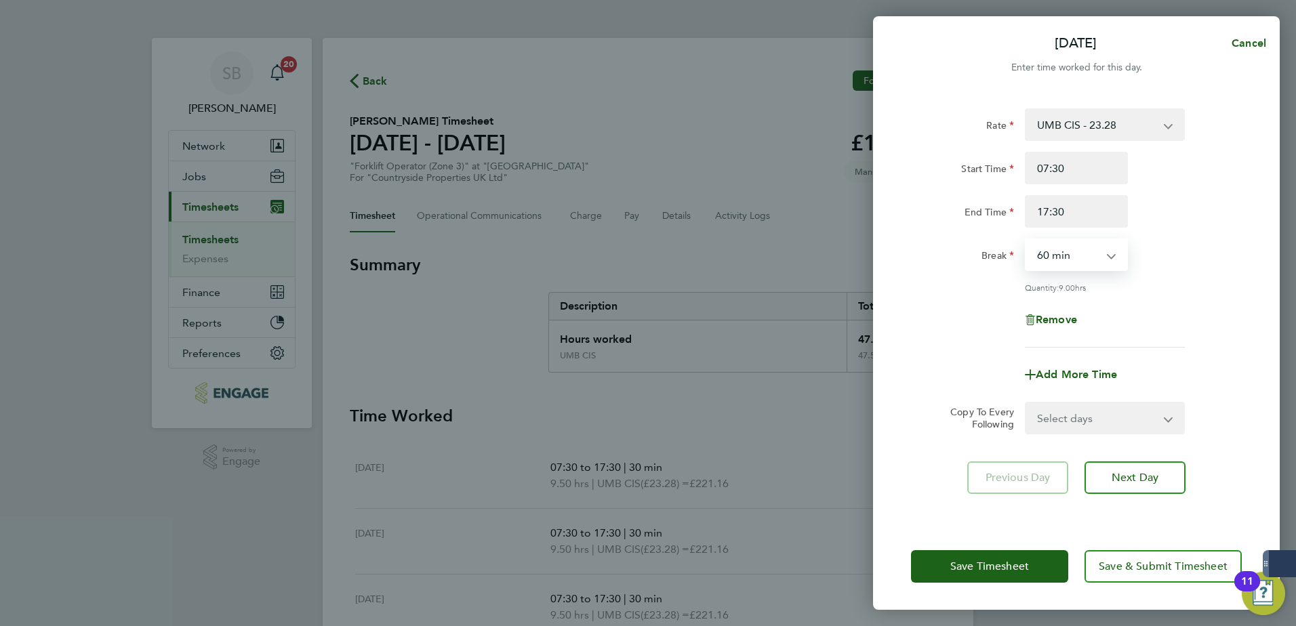
click at [1077, 417] on select "Select days Day Weekday (Mon-Fri) Weekend (Sat-Sun) [DATE] [DATE] [DATE] [DATE]…" at bounding box center [1097, 418] width 142 height 30
select select "WEEKDAY"
click at [1026, 403] on select "Select days Day Weekday (Mon-Fri) Weekend (Sat-Sun) [DATE] [DATE] [DATE] [DATE]…" at bounding box center [1097, 418] width 142 height 30
select select "[DATE]"
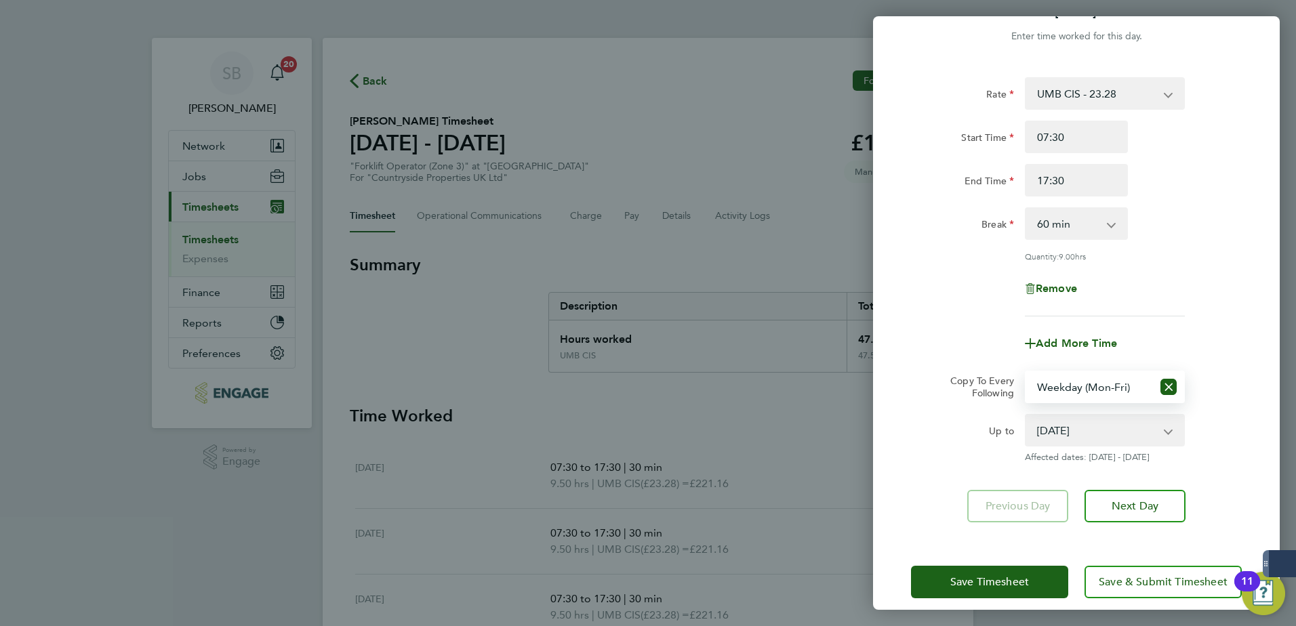
scroll to position [45, 0]
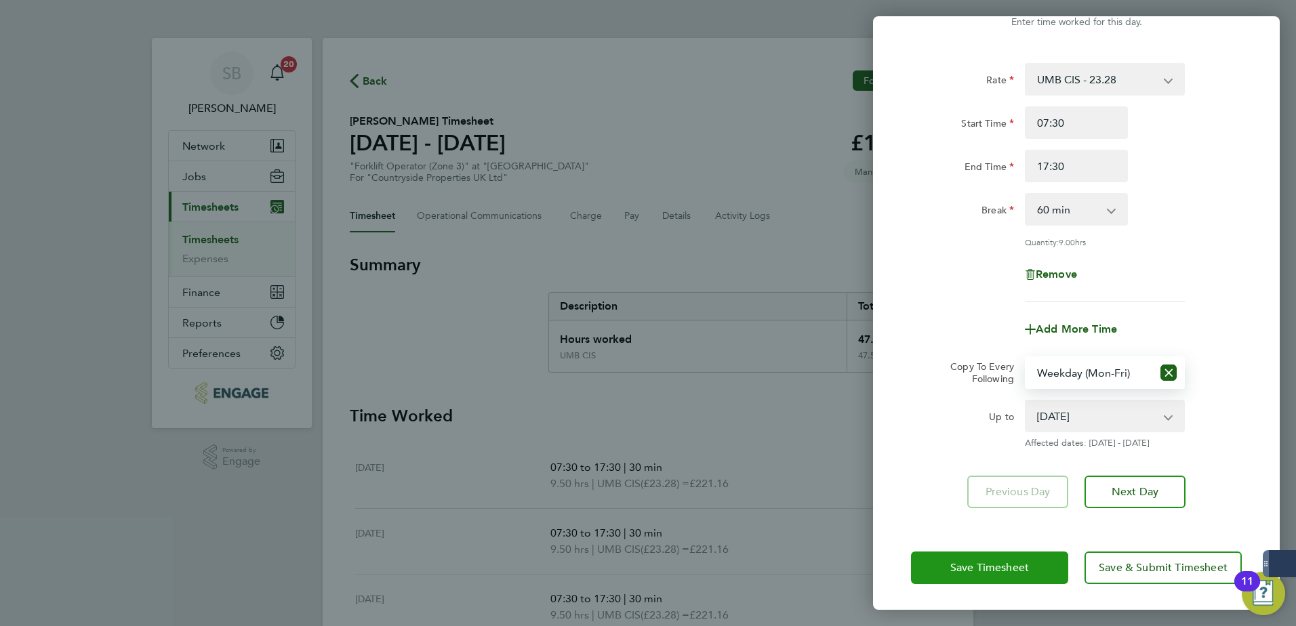
click at [954, 567] on span "Save Timesheet" at bounding box center [989, 568] width 79 height 14
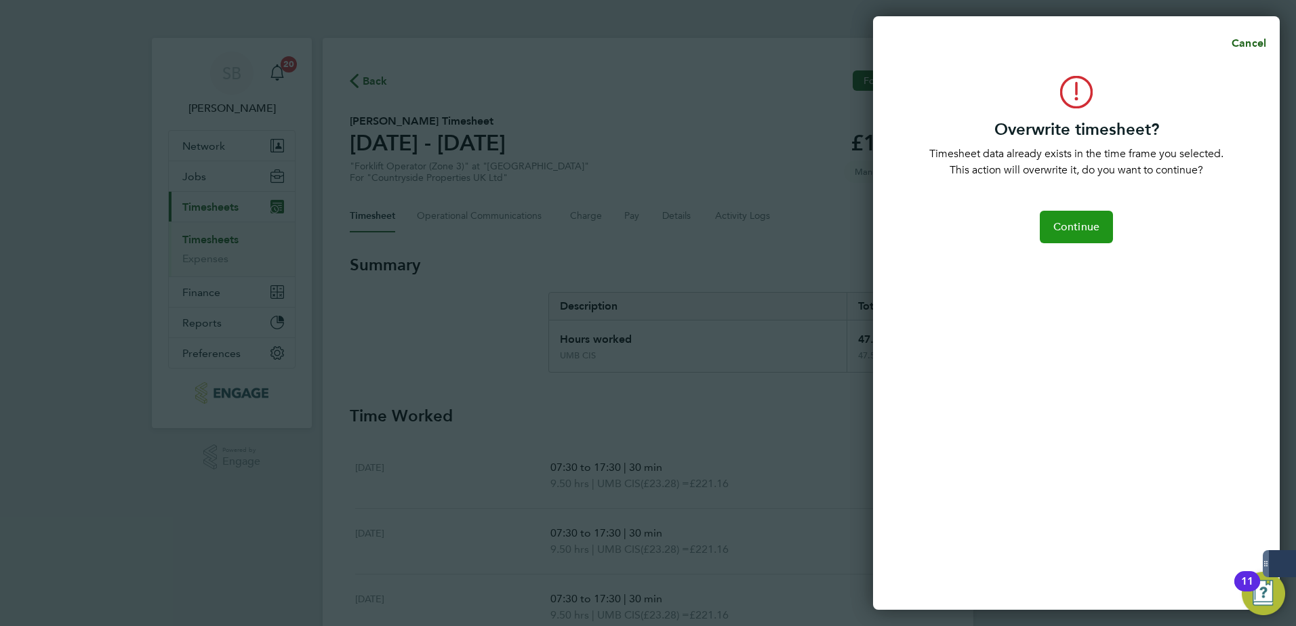
click at [1071, 229] on span "Continue" at bounding box center [1076, 227] width 46 height 14
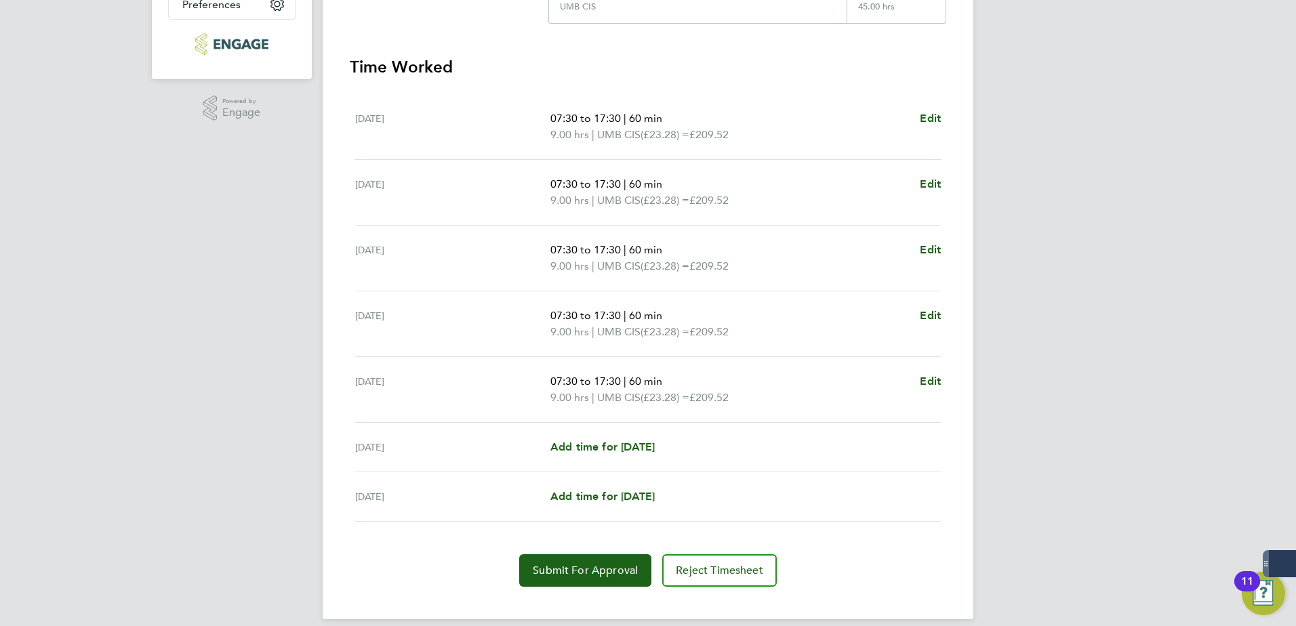
scroll to position [364, 0]
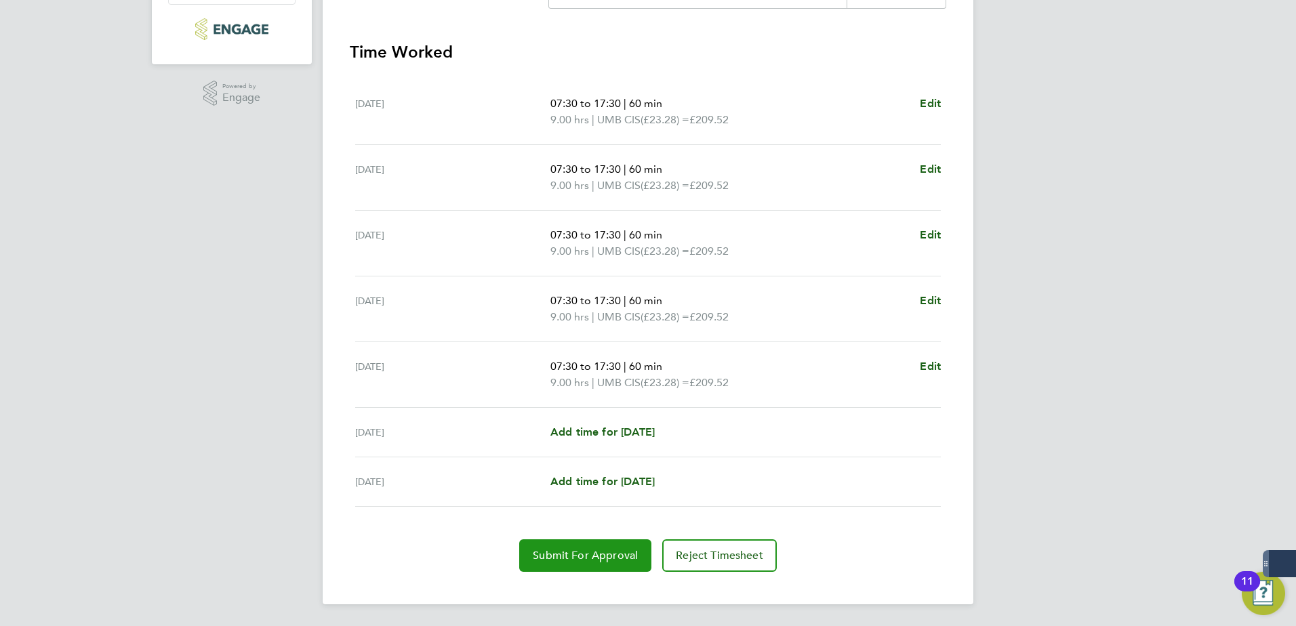
click at [560, 556] on span "Submit For Approval" at bounding box center [585, 556] width 105 height 14
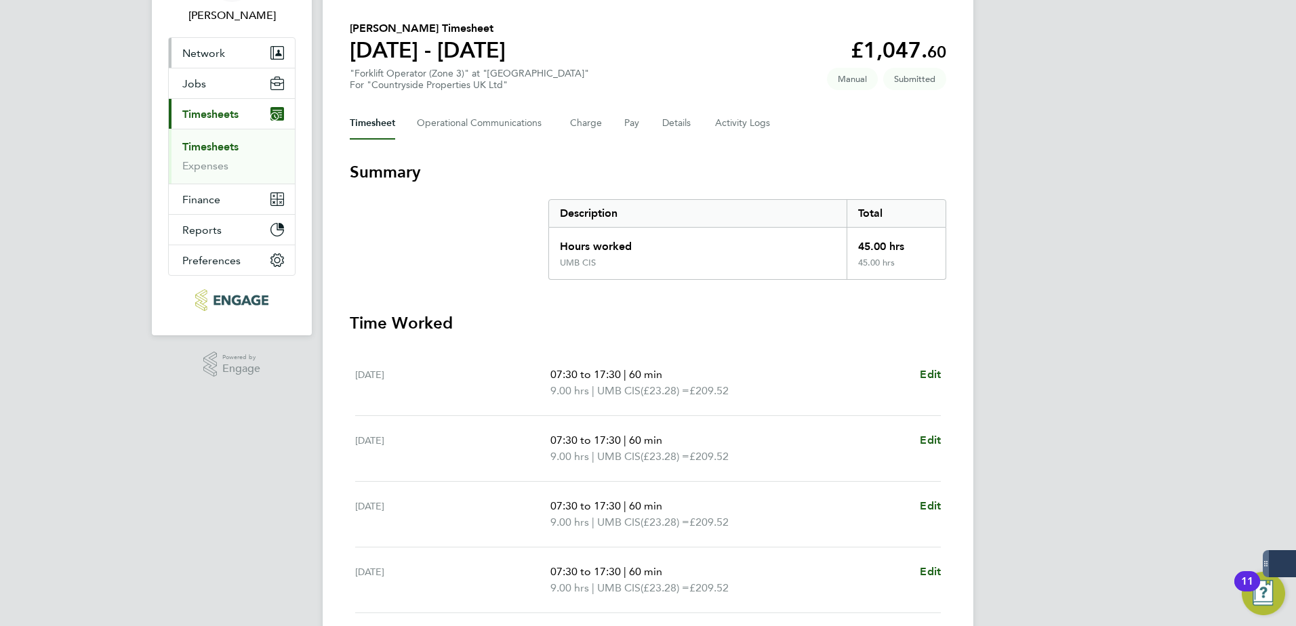
drag, startPoint x: 213, startPoint y: 148, endPoint x: 293, endPoint y: 148, distance: 79.3
click at [213, 148] on link "Timesheets" at bounding box center [210, 146] width 56 height 13
